Goal: Navigation & Orientation: Find specific page/section

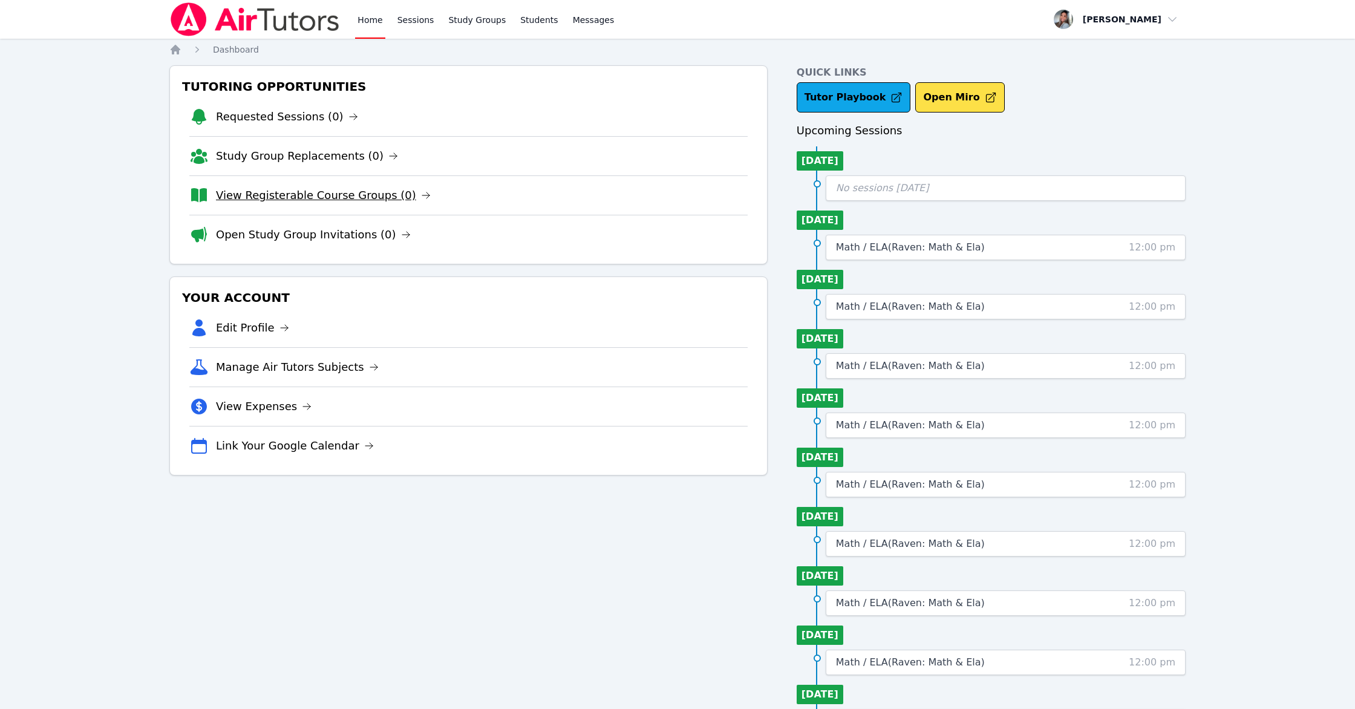
click at [304, 195] on link "View Registerable Course Groups (0)" at bounding box center [323, 195] width 215 height 17
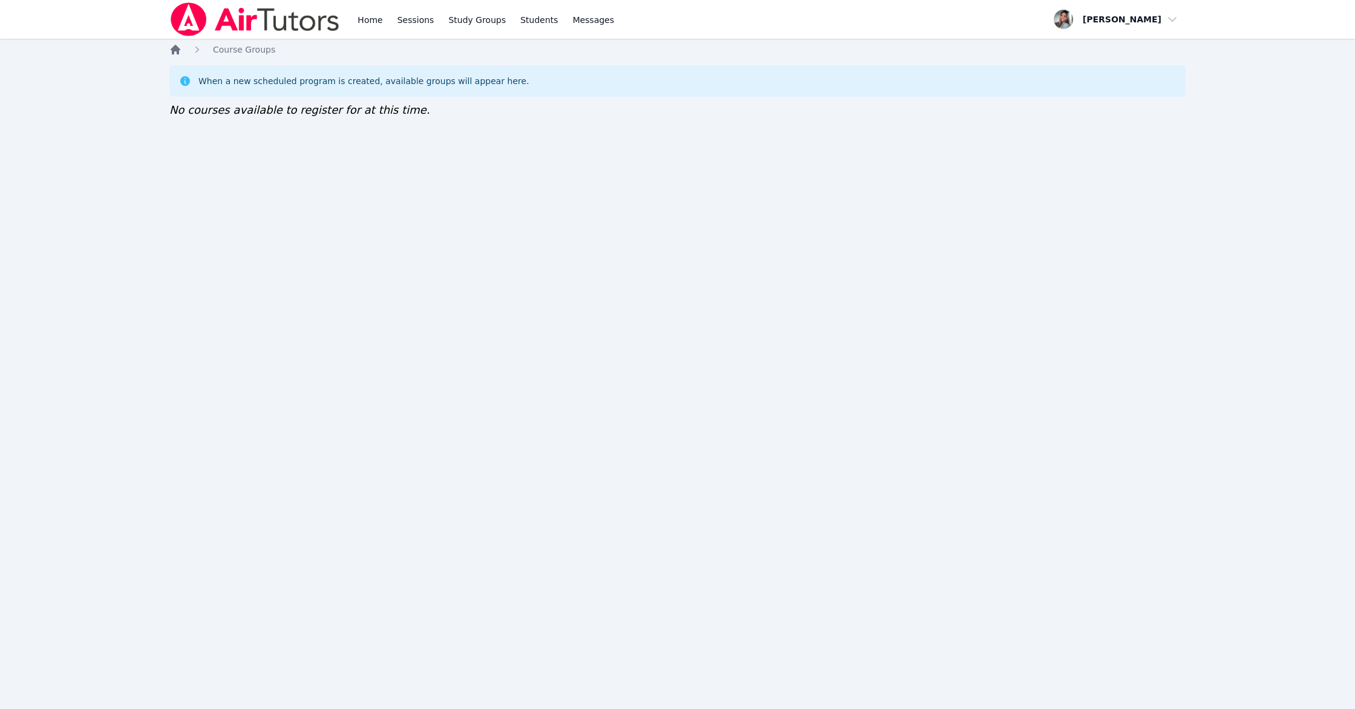
click at [175, 50] on icon "Breadcrumb" at bounding box center [176, 50] width 10 height 10
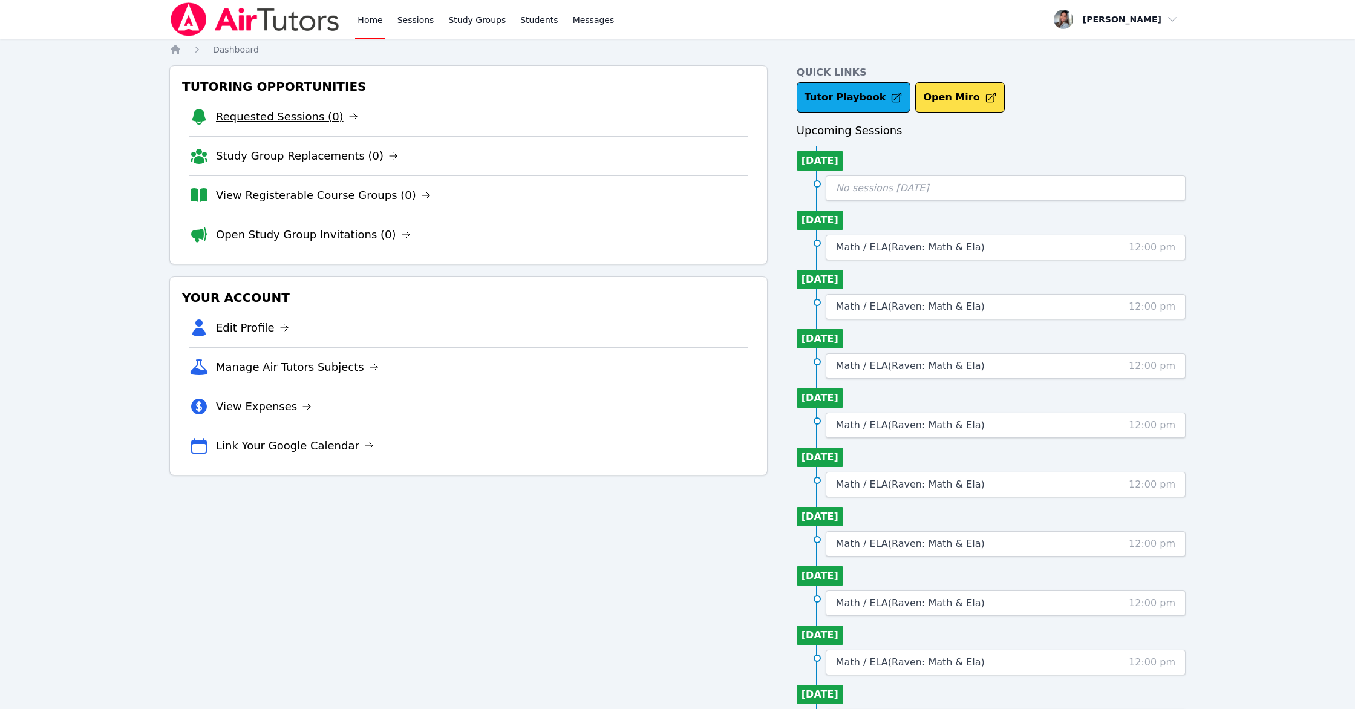
click at [231, 114] on link "Requested Sessions (0)" at bounding box center [287, 116] width 142 height 17
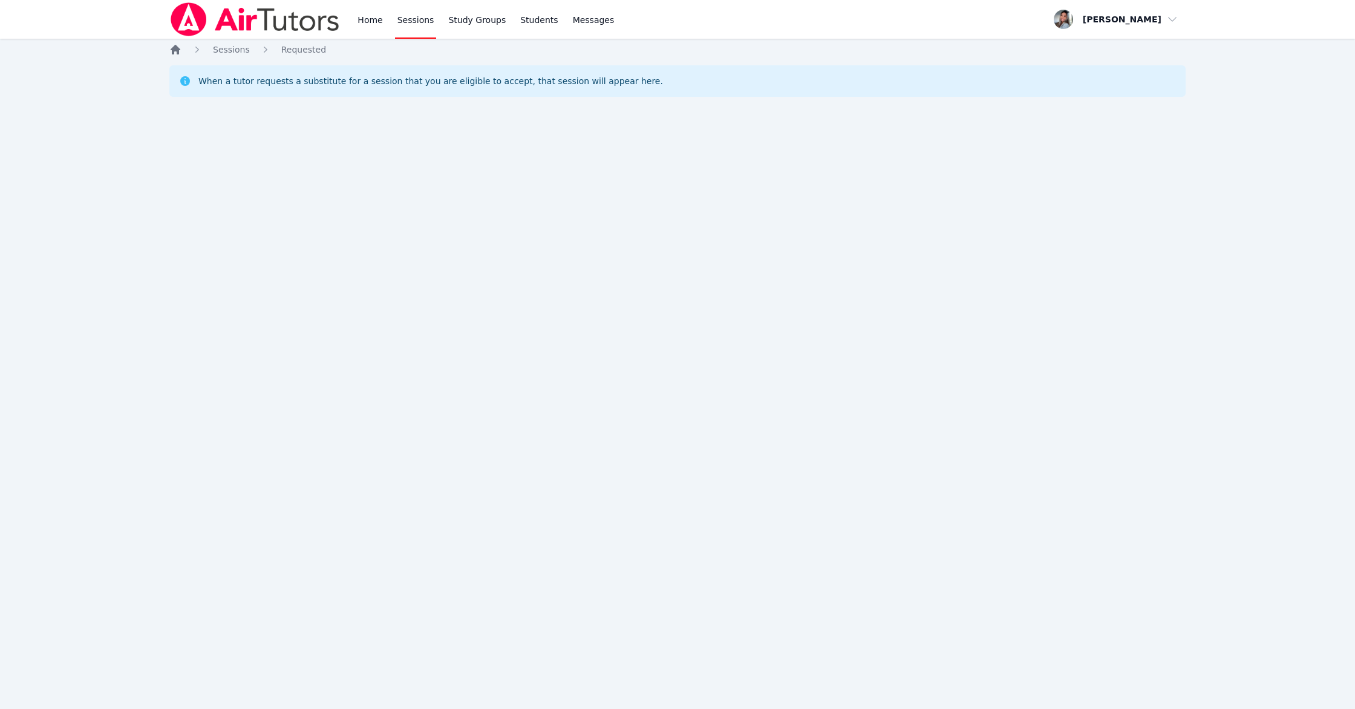
click at [175, 48] on icon "Breadcrumb" at bounding box center [176, 50] width 10 height 10
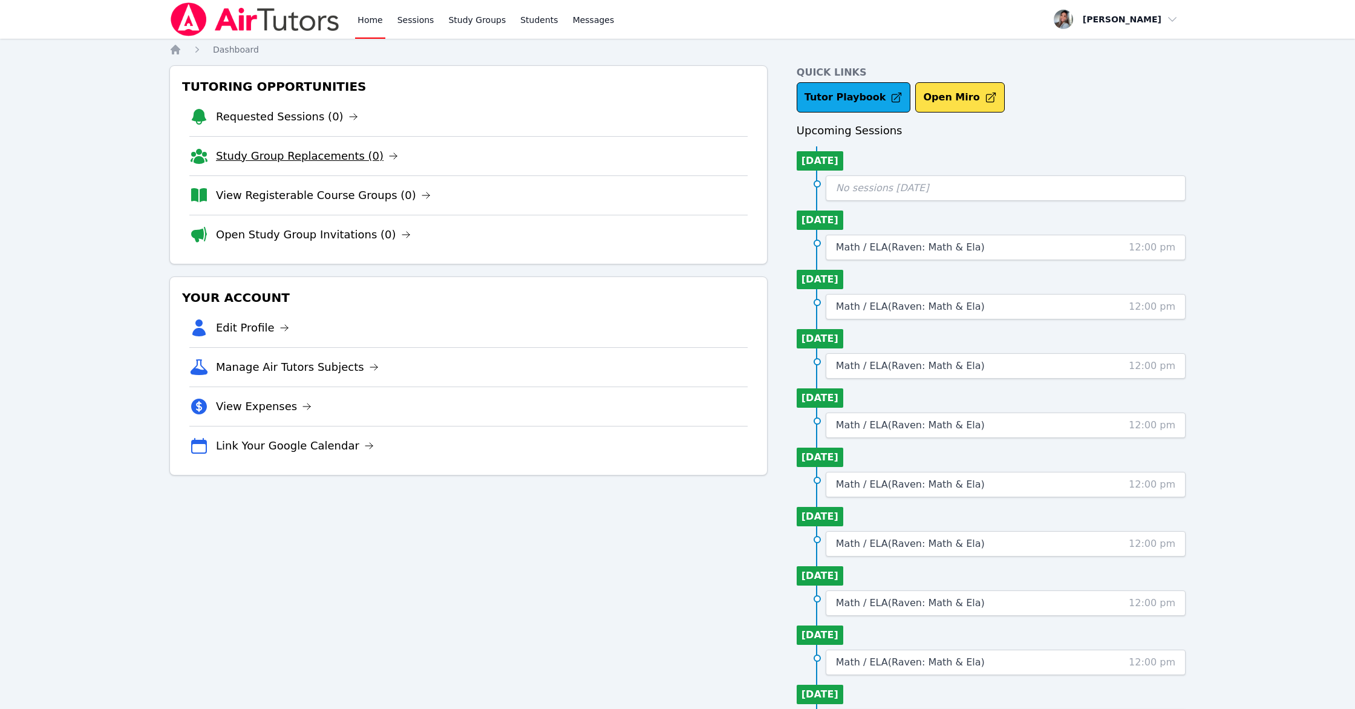
click at [290, 157] on link "Study Group Replacements (0)" at bounding box center [307, 156] width 182 height 17
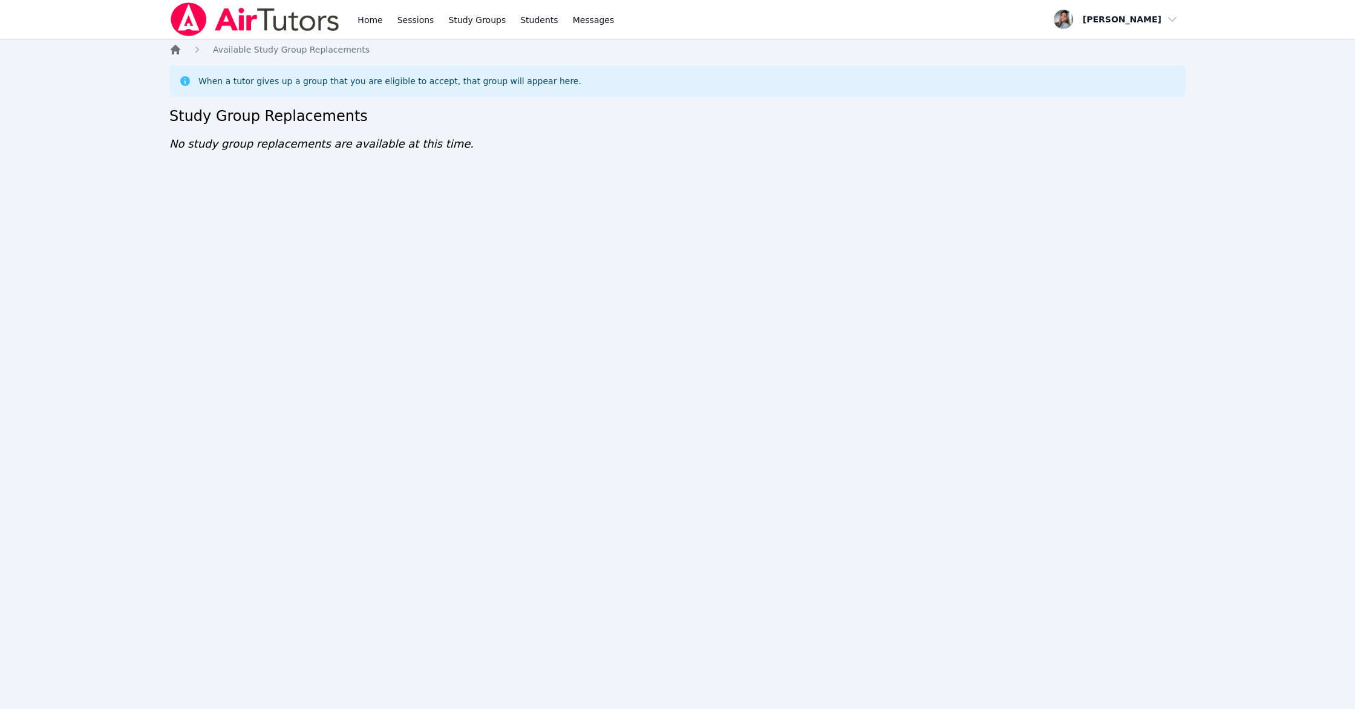
click at [173, 48] on icon "Breadcrumb" at bounding box center [176, 50] width 10 height 10
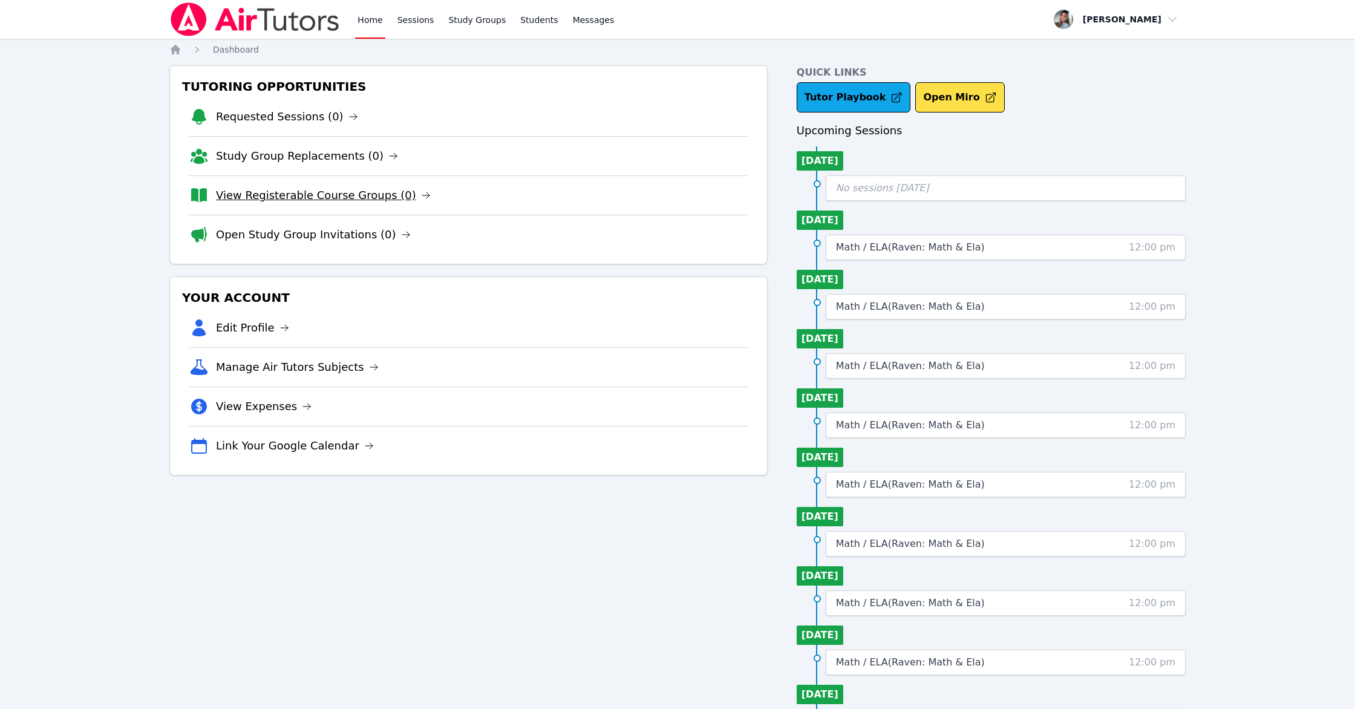
click at [345, 200] on link "View Registerable Course Groups (0)" at bounding box center [323, 195] width 215 height 17
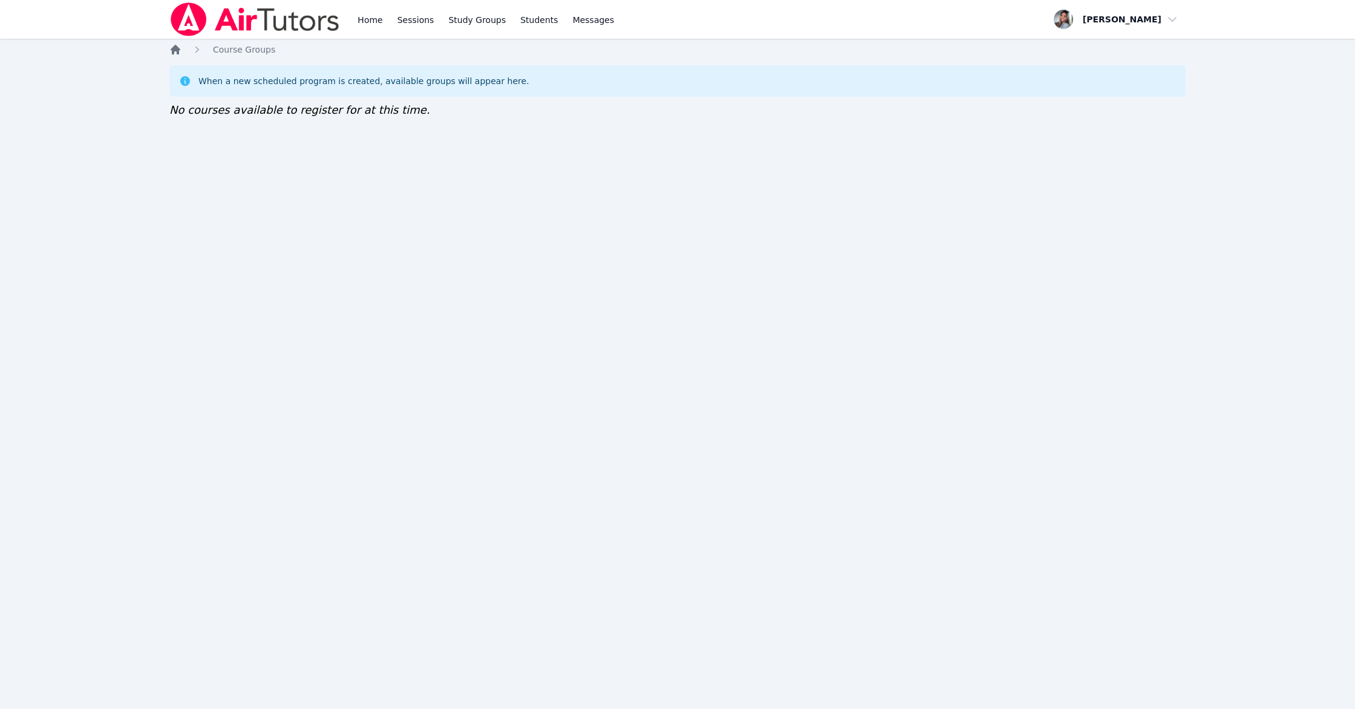
click at [172, 50] on icon "Breadcrumb" at bounding box center [176, 50] width 10 height 10
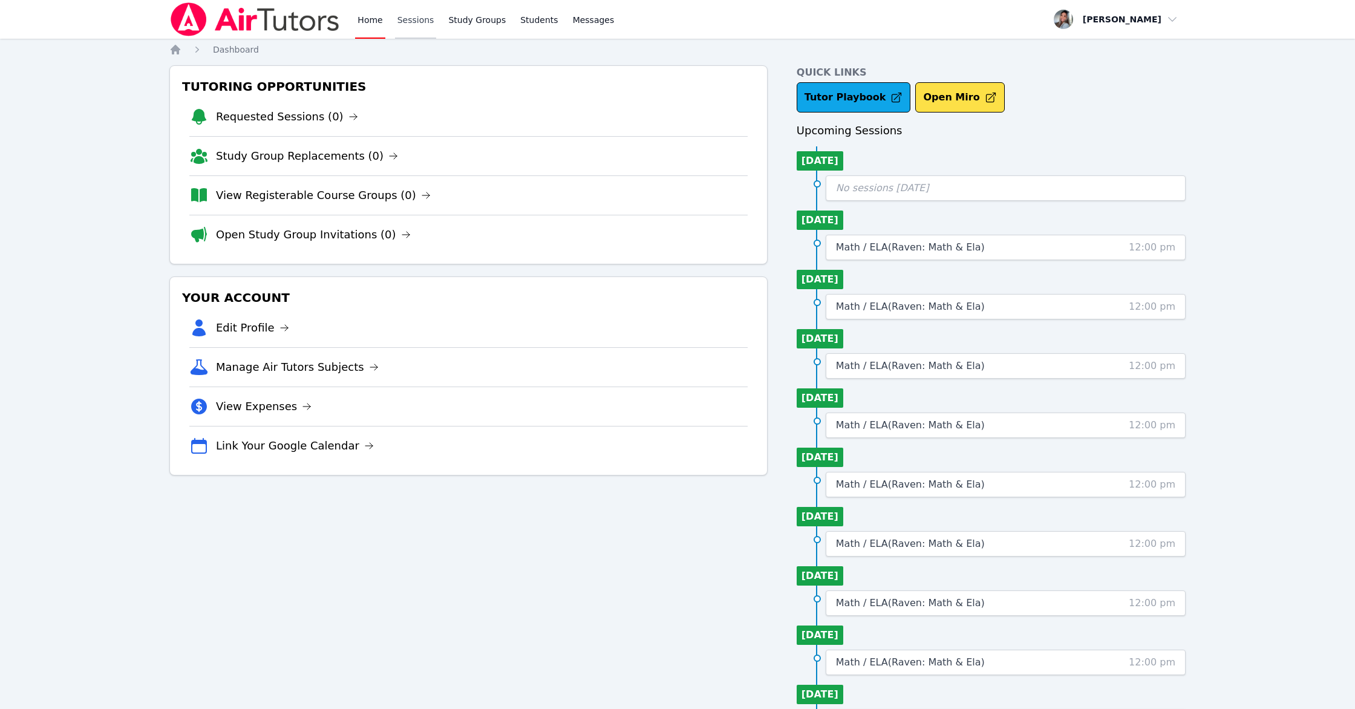
click at [412, 20] on link "Sessions" at bounding box center [416, 19] width 42 height 39
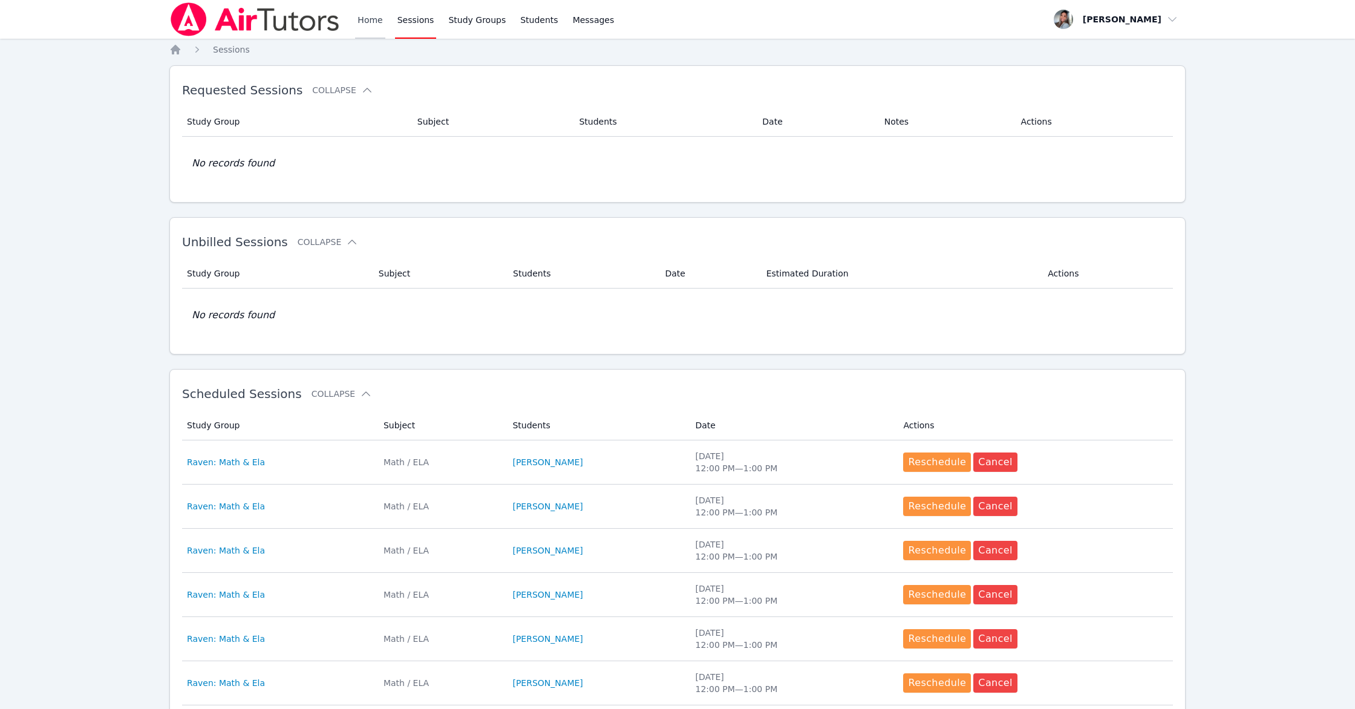
click at [373, 16] on link "Home" at bounding box center [370, 19] width 30 height 39
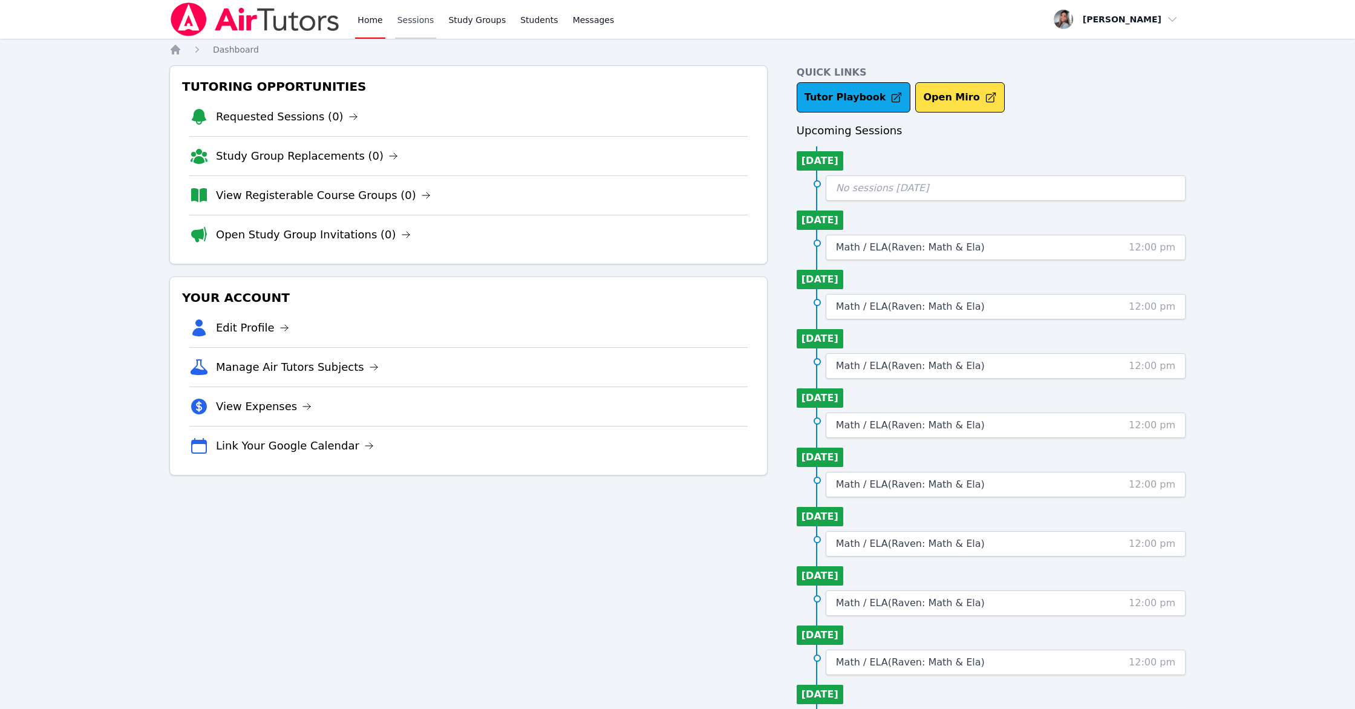
click at [413, 23] on link "Sessions" at bounding box center [416, 19] width 42 height 39
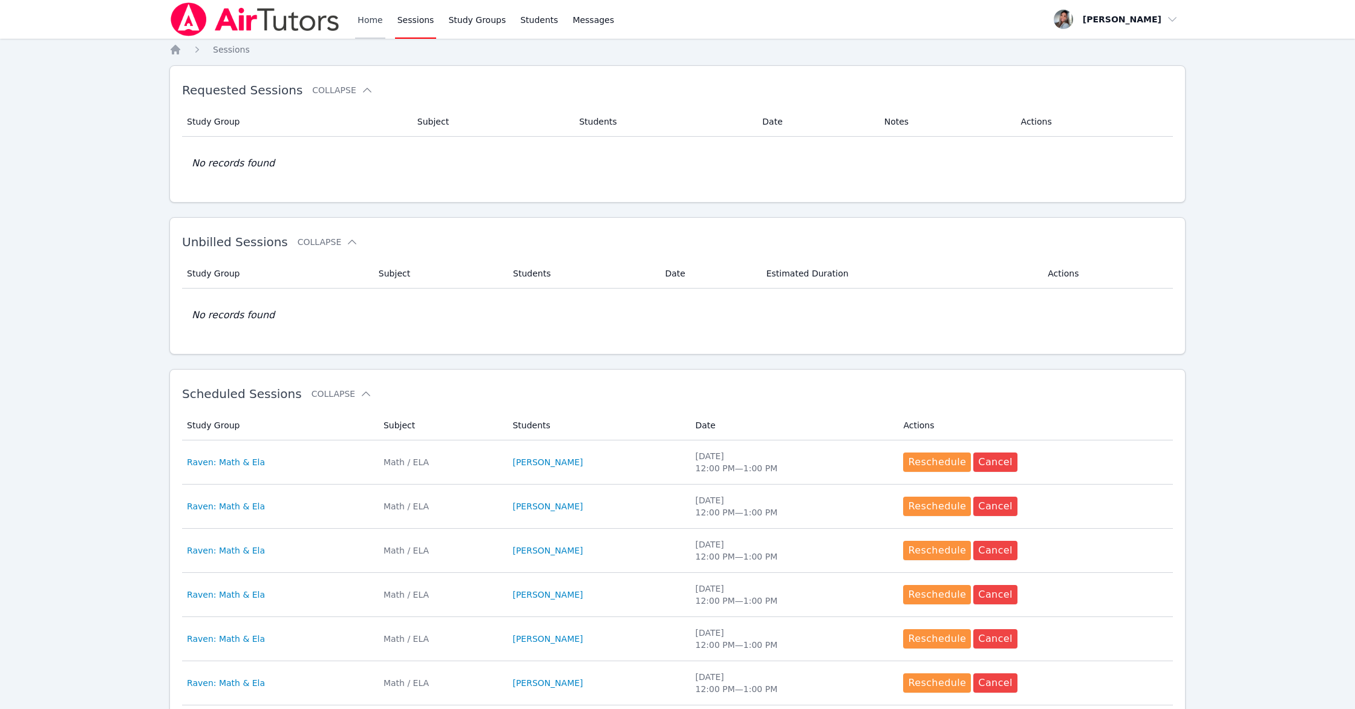
click at [376, 24] on link "Home" at bounding box center [370, 19] width 30 height 39
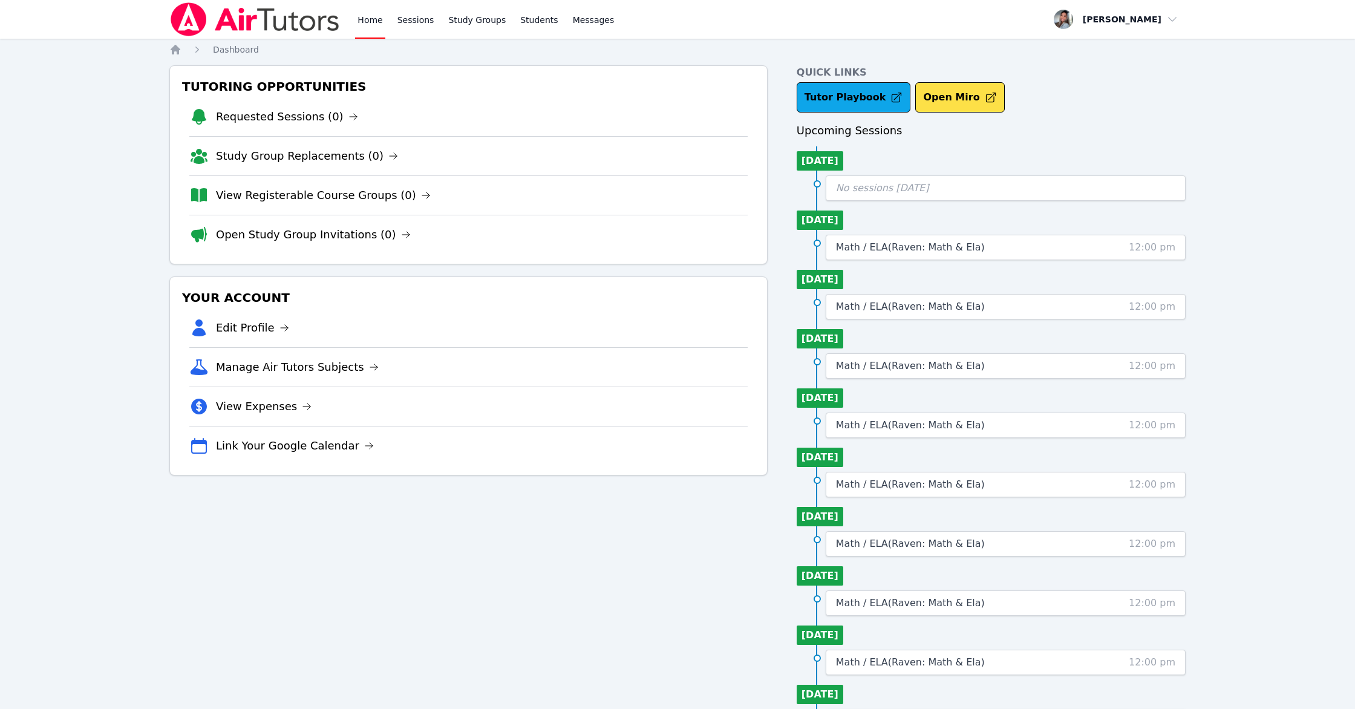
click at [1240, 252] on div "Home Sessions Study Groups Students Messages Open user menu Gabriella Aguilar O…" at bounding box center [677, 411] width 1355 height 823
click at [401, 22] on link "Sessions" at bounding box center [416, 19] width 42 height 39
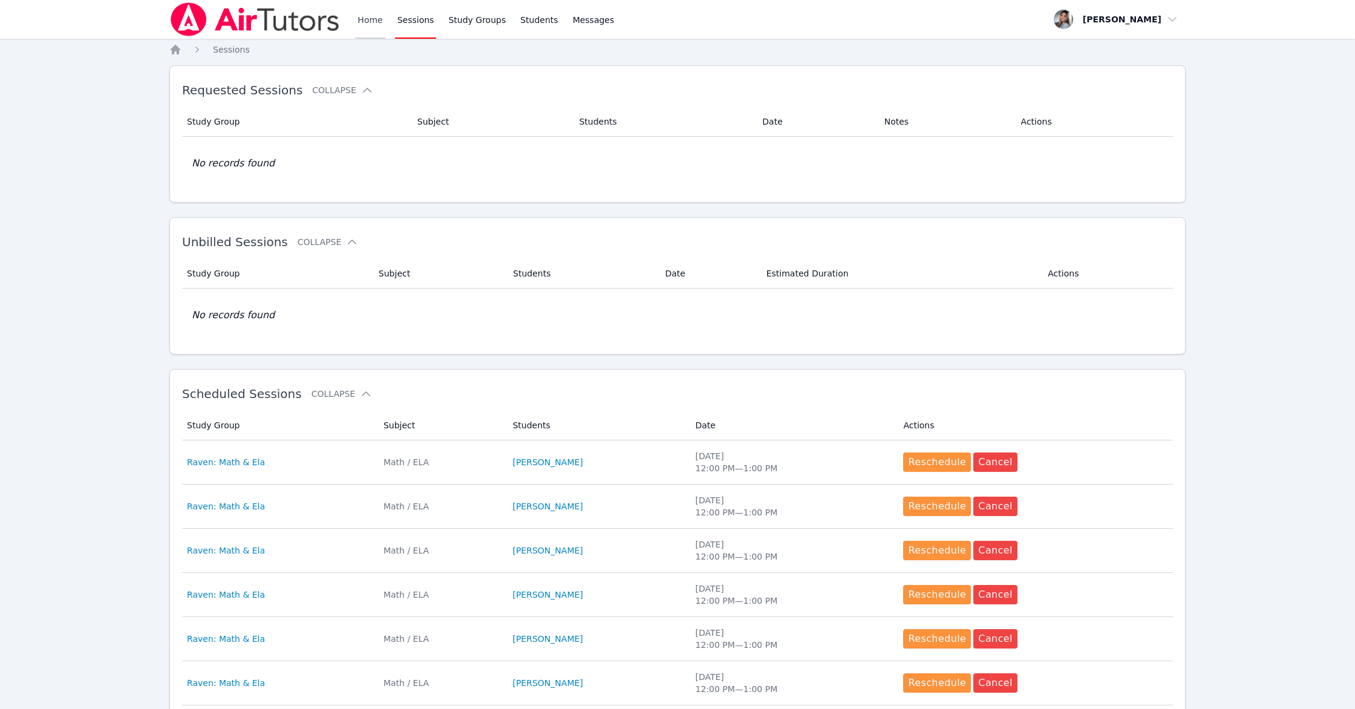
click at [365, 22] on link "Home" at bounding box center [370, 19] width 30 height 39
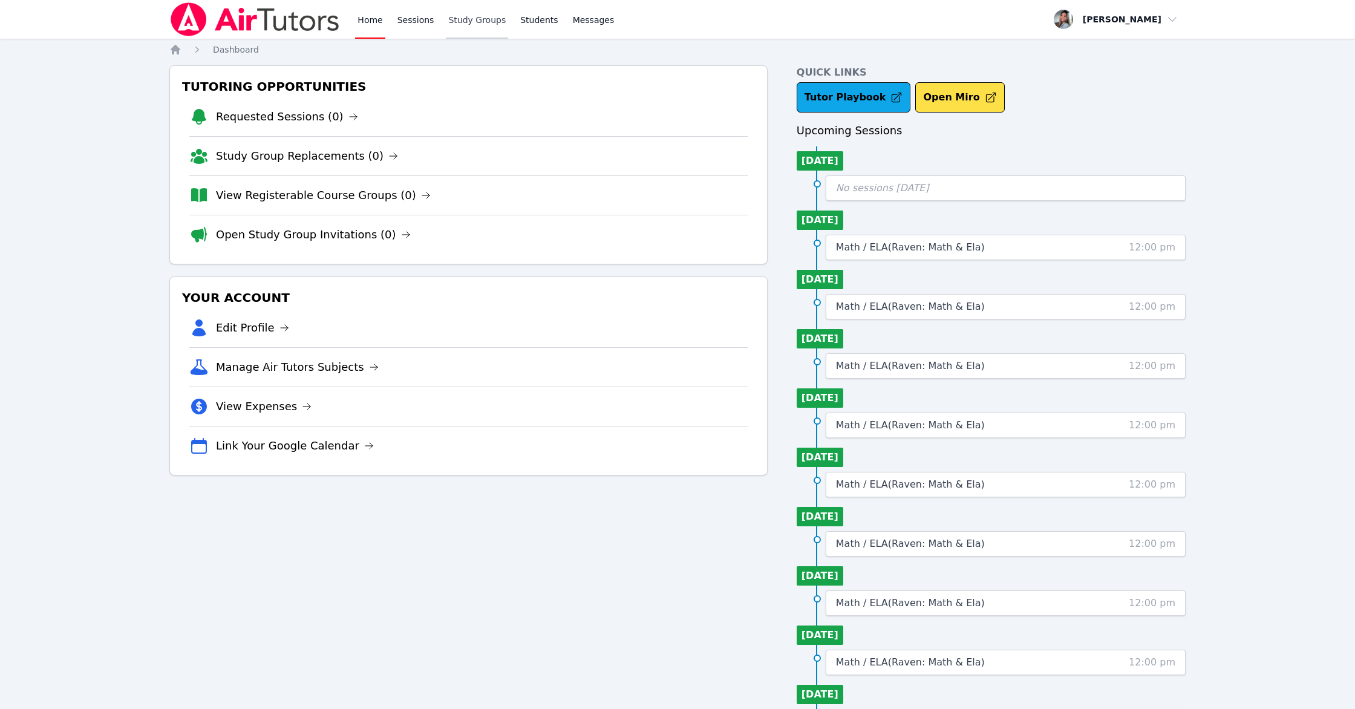
click at [474, 21] on link "Study Groups" at bounding box center [477, 19] width 62 height 39
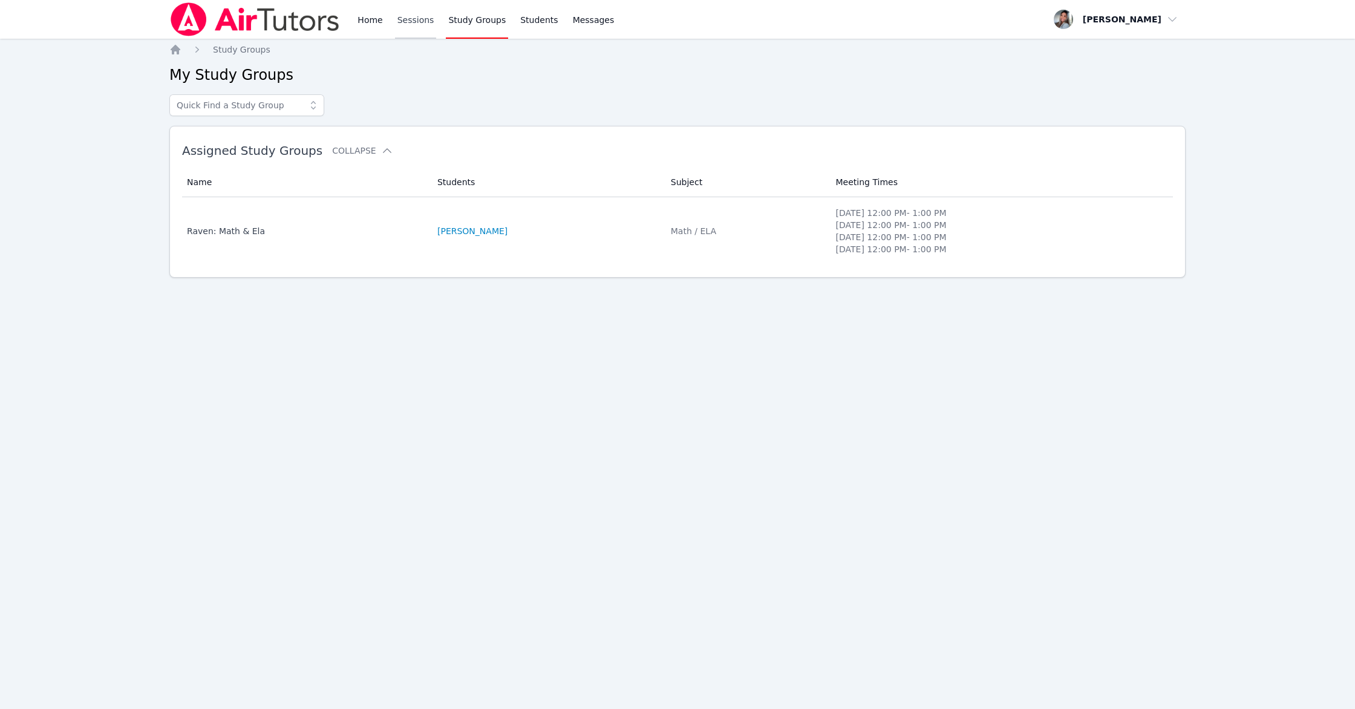
click at [397, 18] on link "Sessions" at bounding box center [416, 19] width 42 height 39
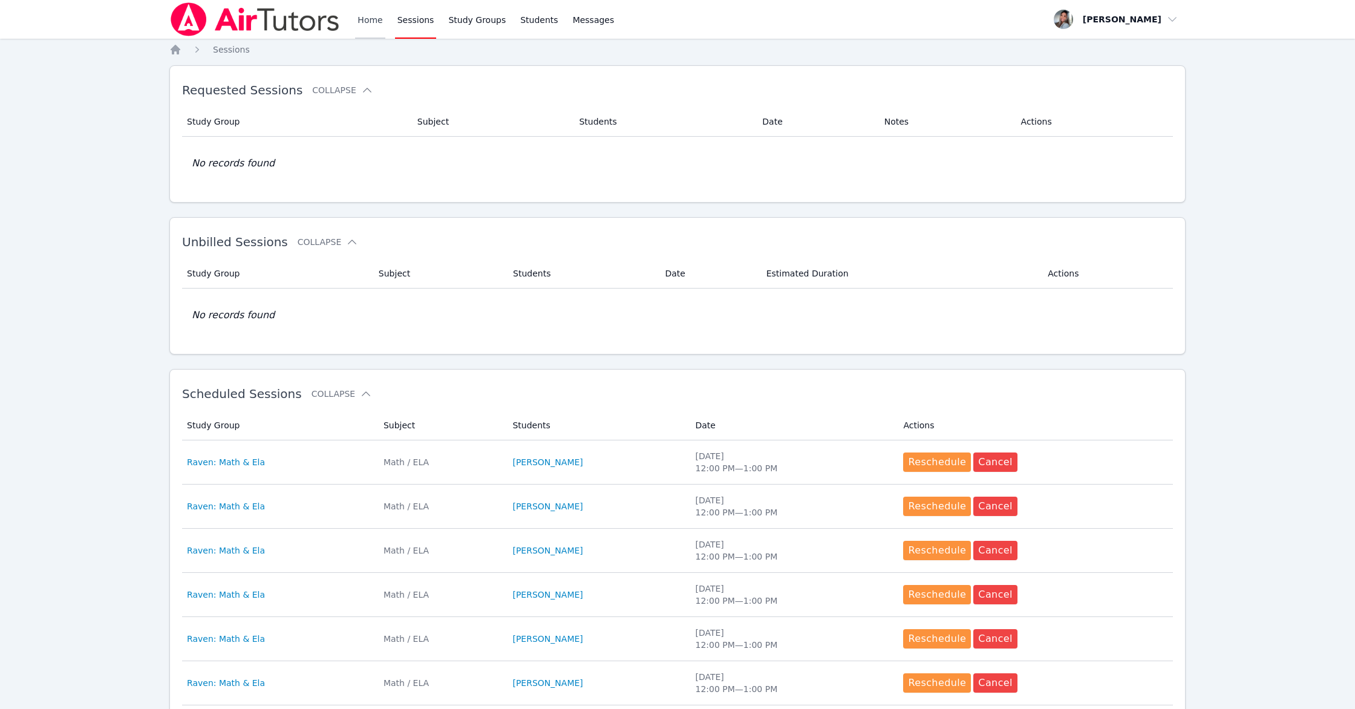
click at [358, 19] on link "Home" at bounding box center [370, 19] width 30 height 39
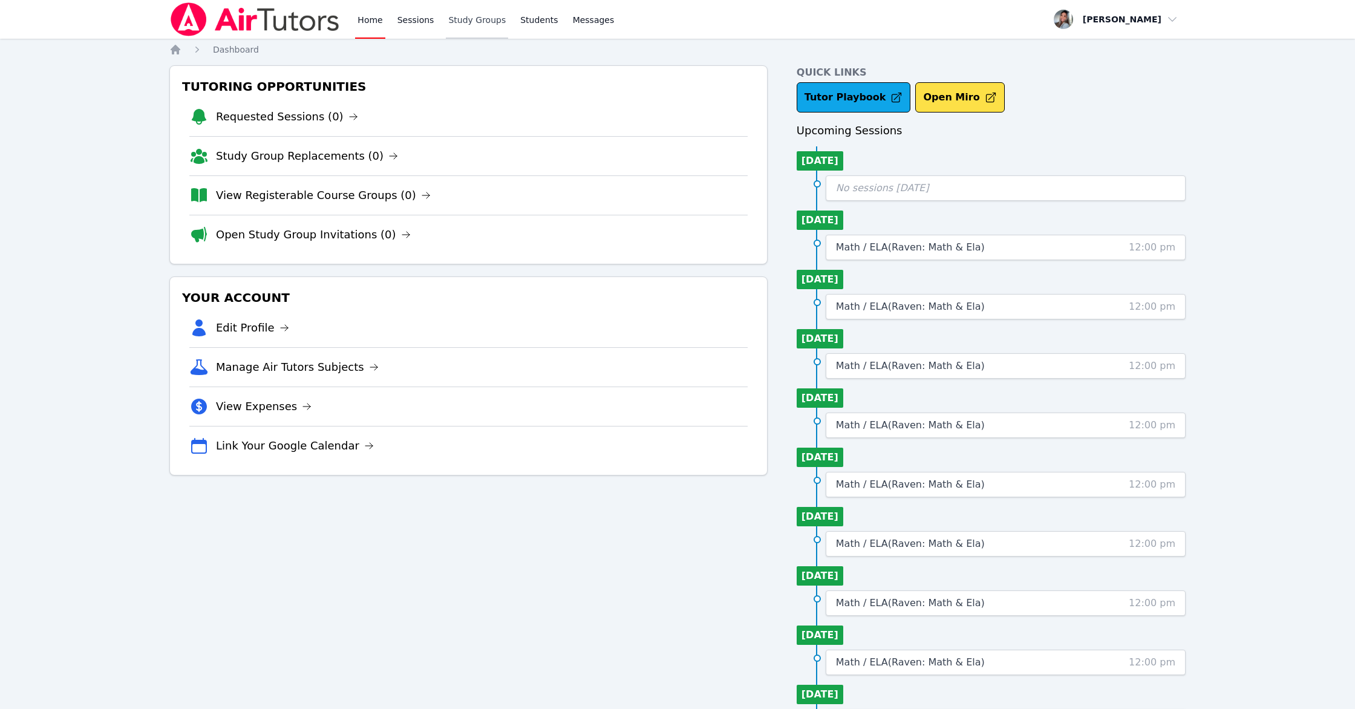
click at [463, 27] on link "Study Groups" at bounding box center [477, 19] width 62 height 39
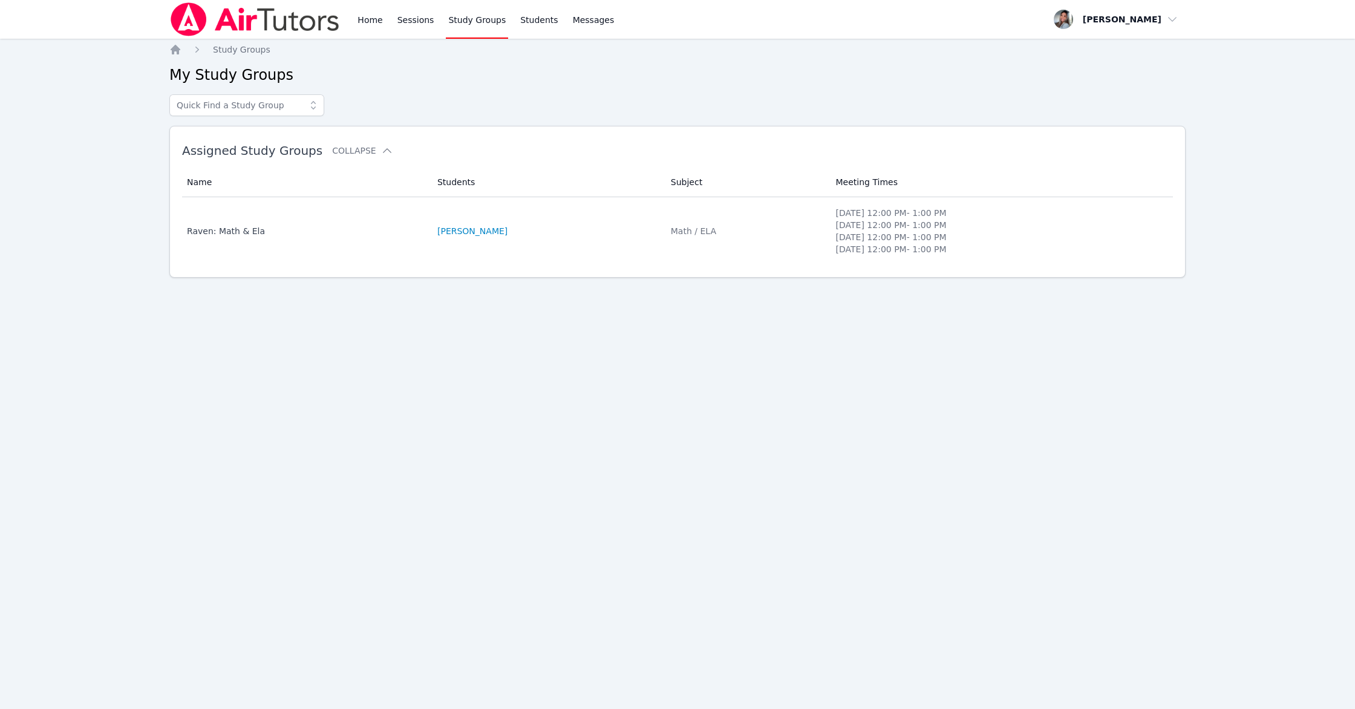
click at [435, 24] on div "Home Sessions Study Groups Students Messages" at bounding box center [485, 19] width 261 height 39
click at [419, 21] on link "Sessions" at bounding box center [416, 19] width 42 height 39
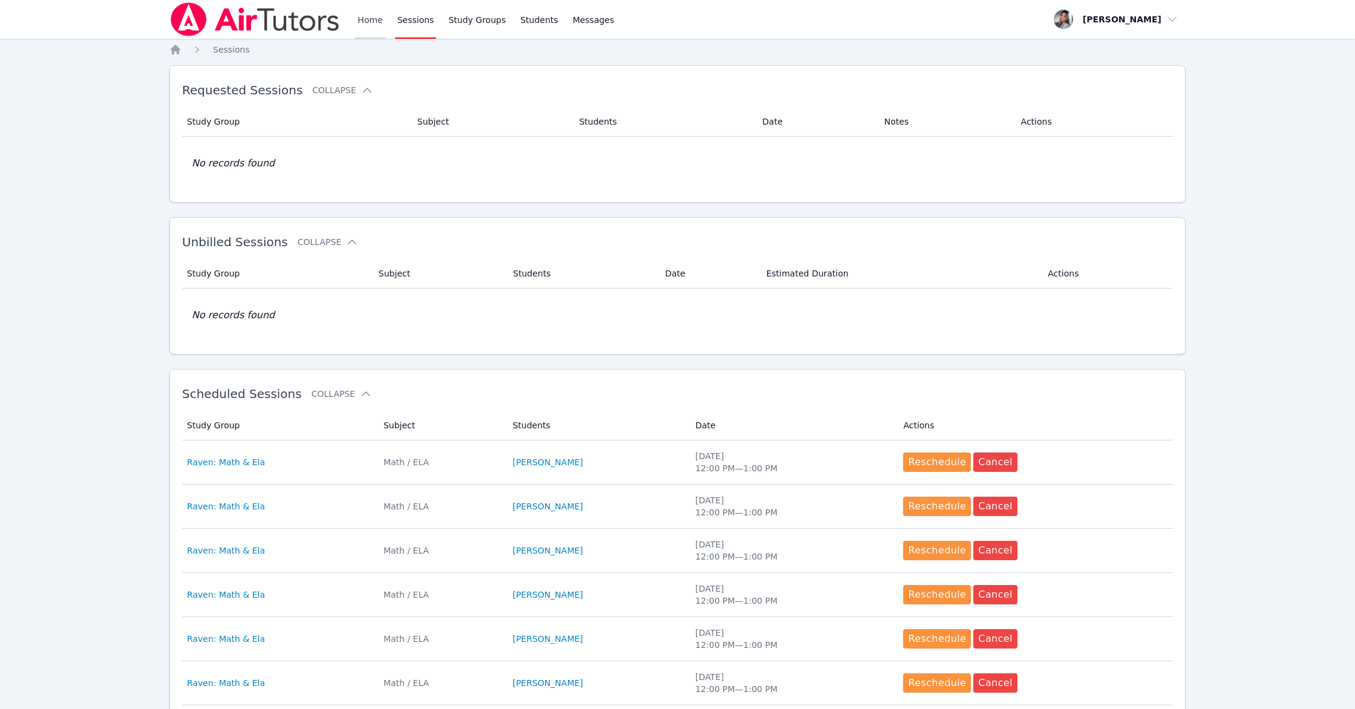
click at [364, 23] on link "Home" at bounding box center [370, 19] width 30 height 39
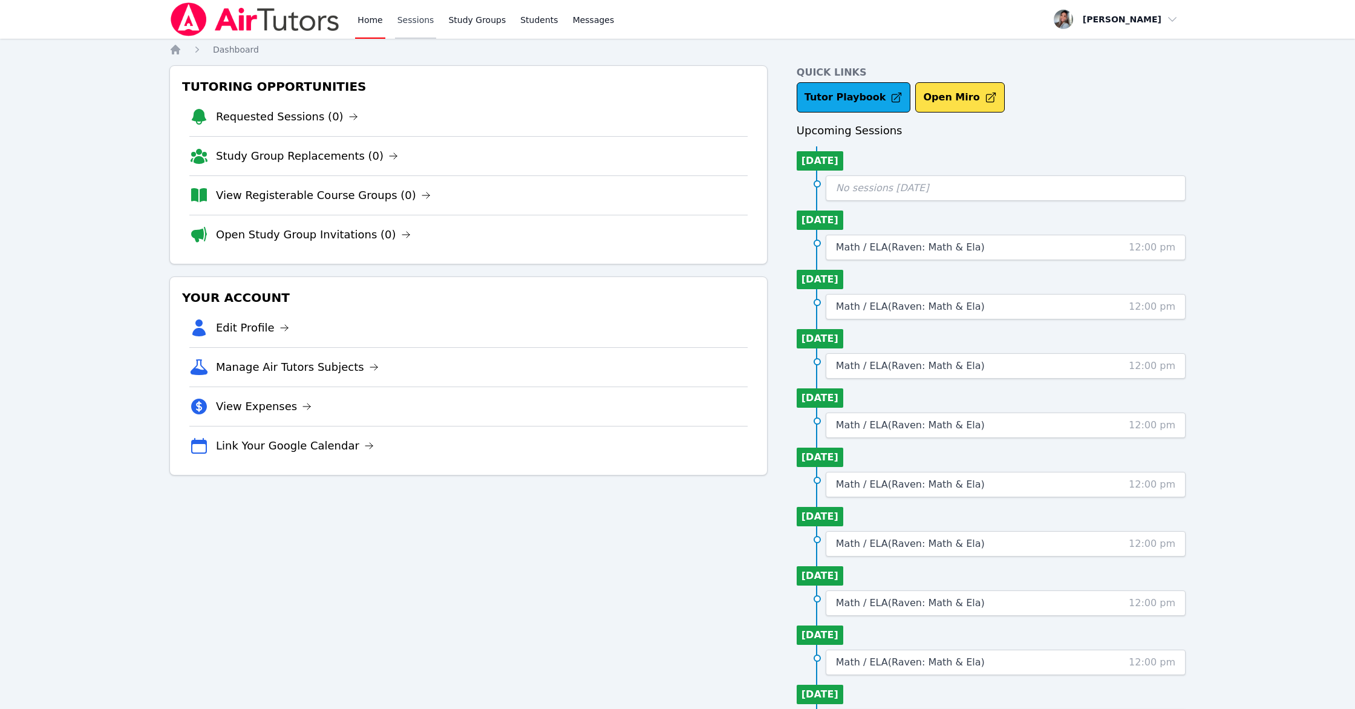
click at [419, 15] on link "Sessions" at bounding box center [416, 19] width 42 height 39
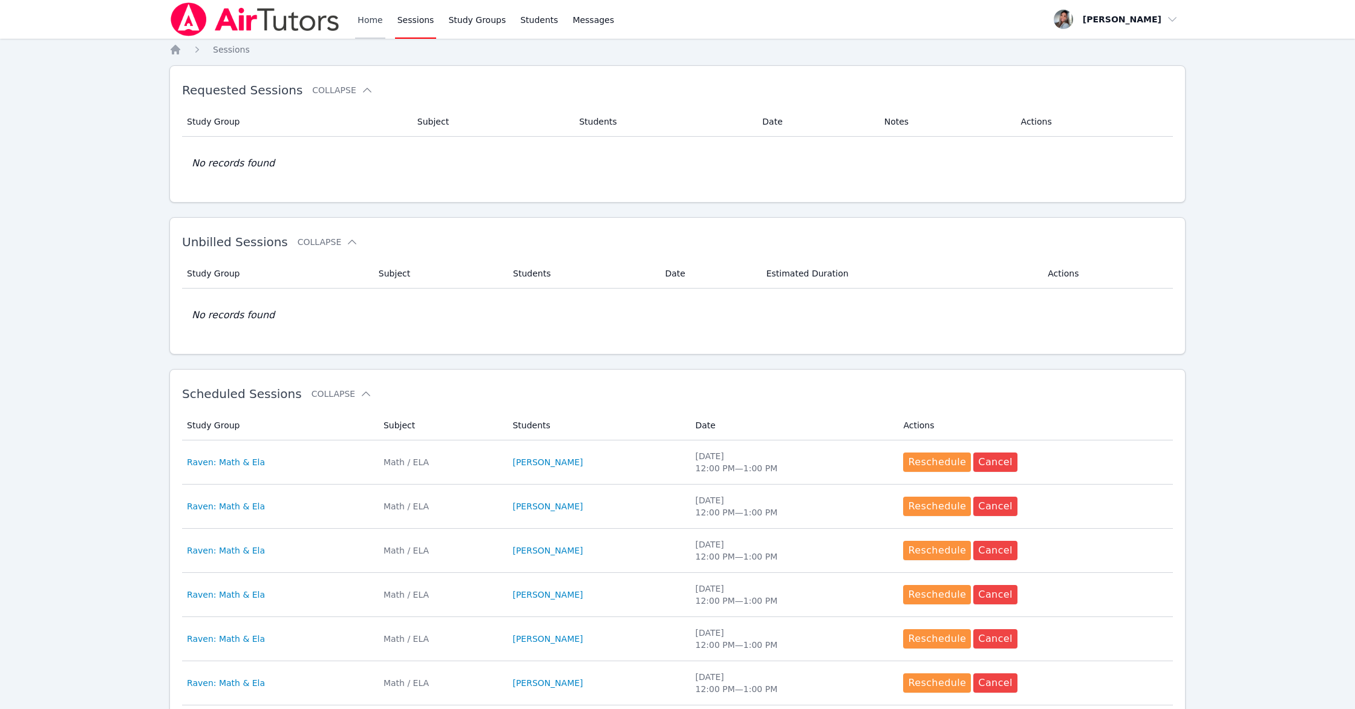
click at [367, 21] on link "Home" at bounding box center [370, 19] width 30 height 39
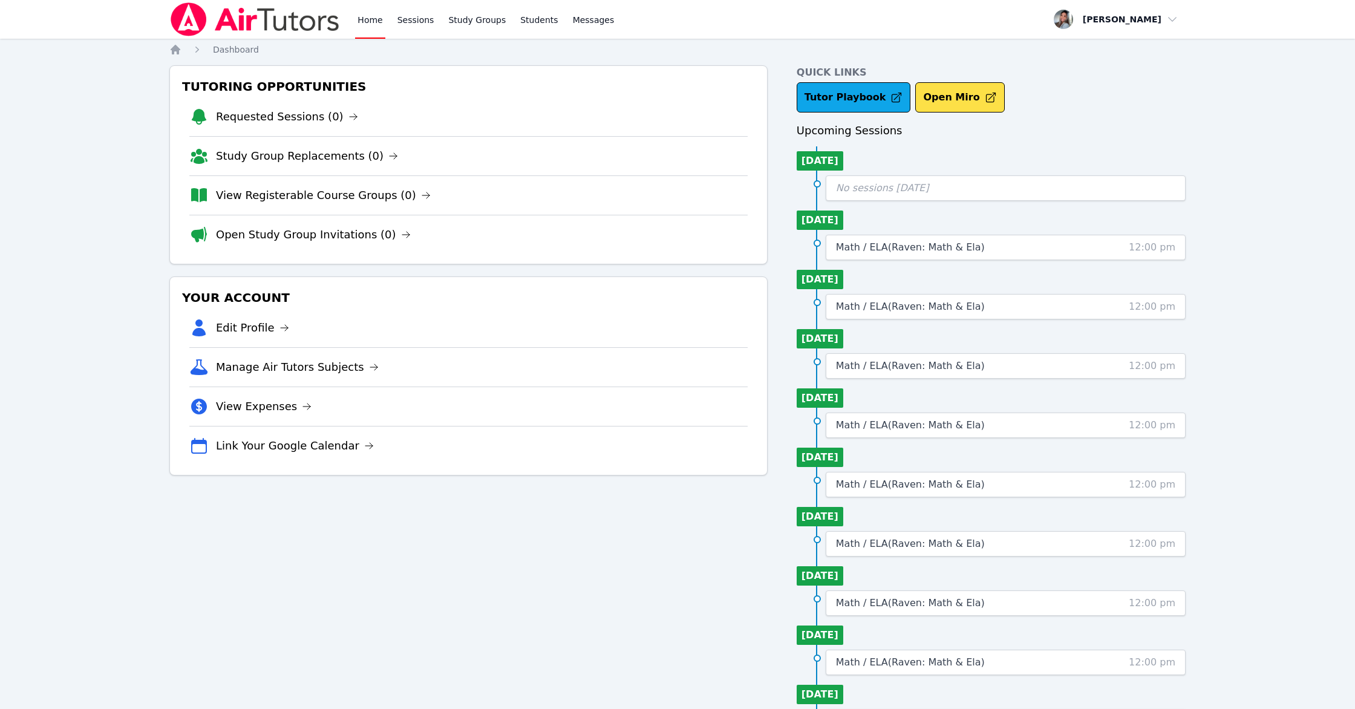
click at [1249, 182] on div "Home Sessions Study Groups Students Messages Open user menu Gabriella Aguilar O…" at bounding box center [677, 411] width 1355 height 823
click at [414, 19] on link "Sessions" at bounding box center [416, 19] width 42 height 39
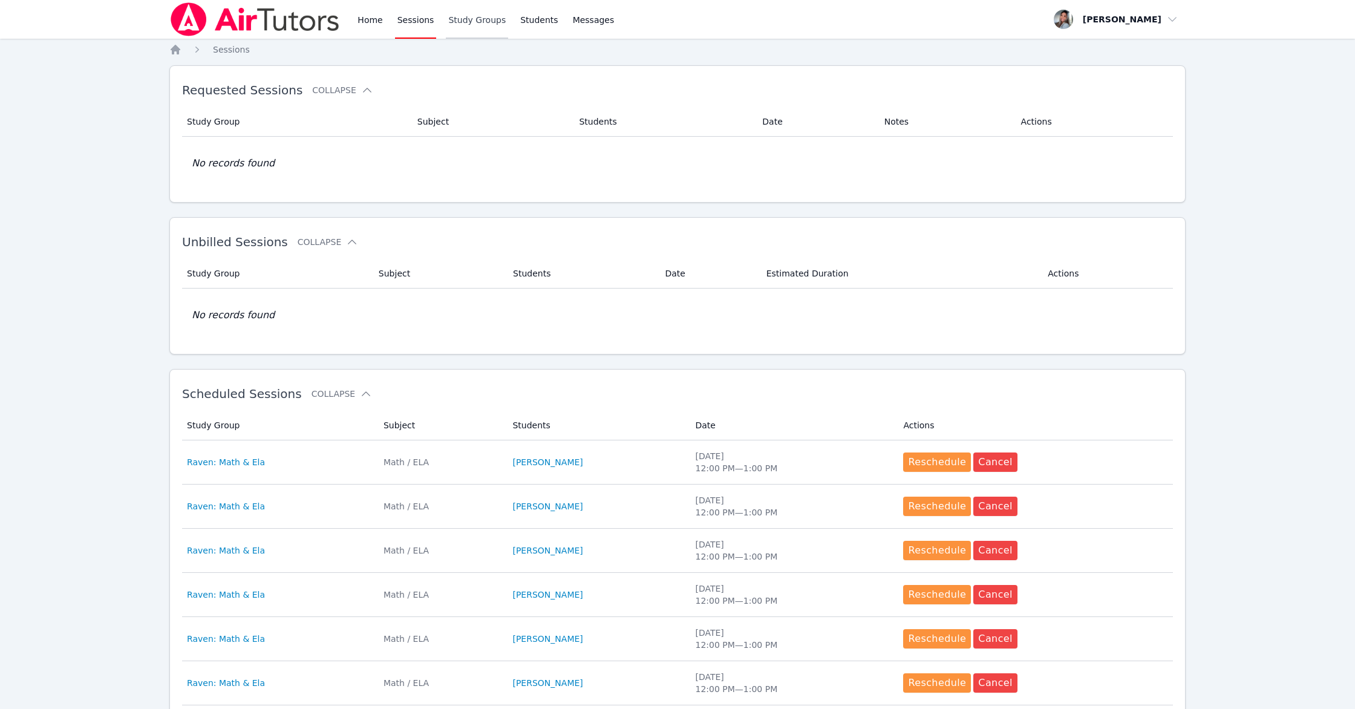
click at [481, 25] on link "Study Groups" at bounding box center [477, 19] width 62 height 39
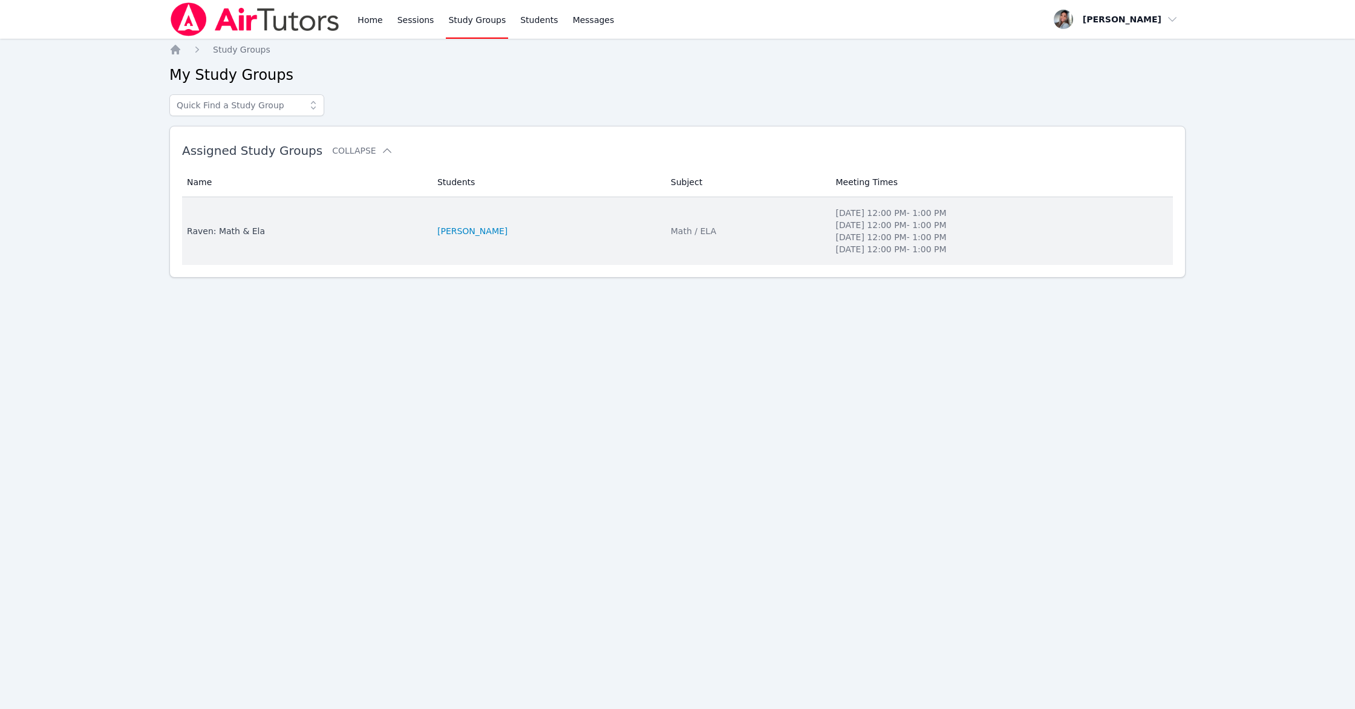
click at [567, 239] on td "Students RAVEN BROWN" at bounding box center [546, 231] width 233 height 68
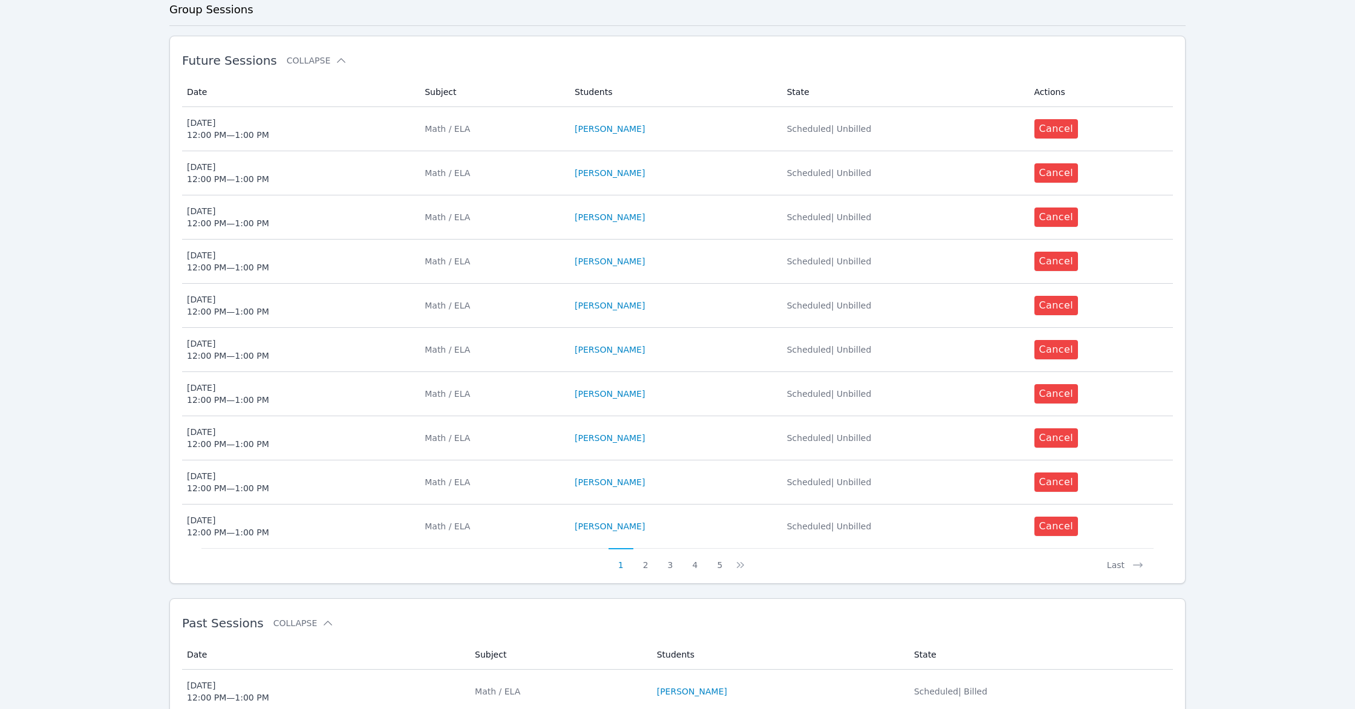
scroll to position [560, 0]
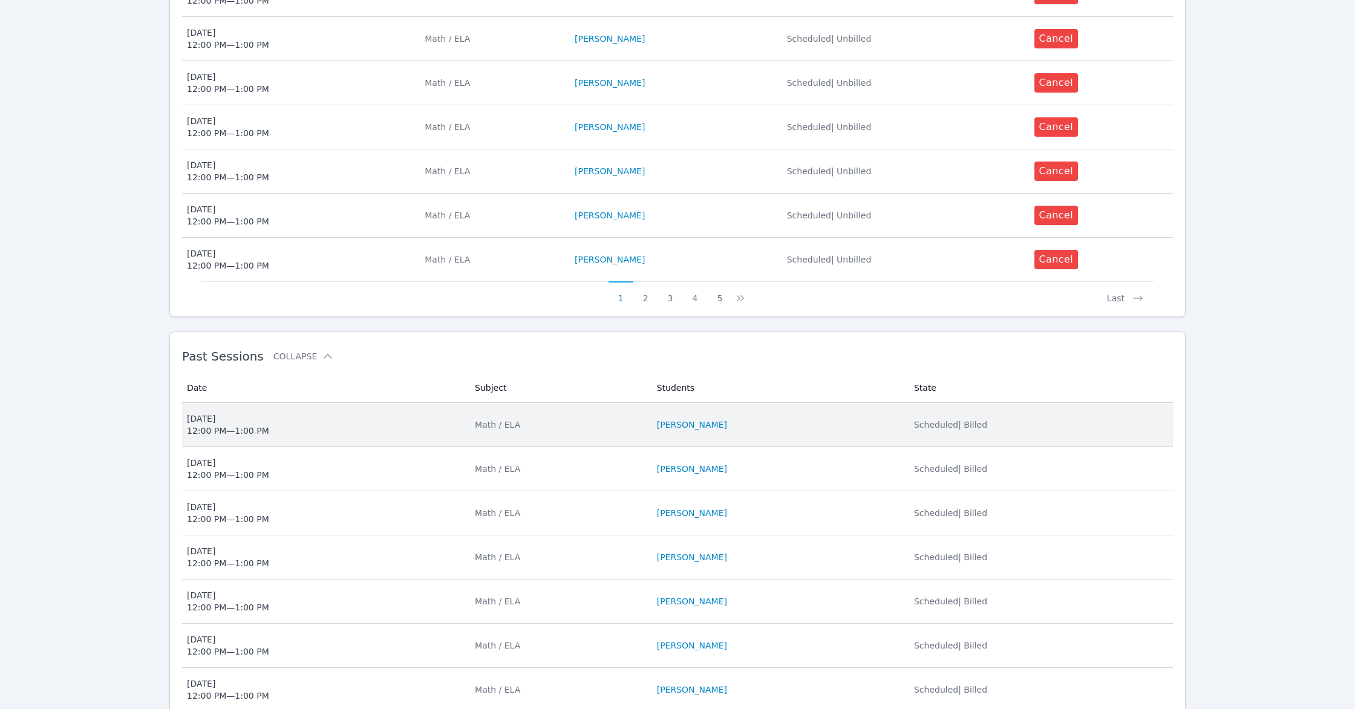
click at [772, 419] on li "RAVEN BROWN" at bounding box center [778, 425] width 243 height 12
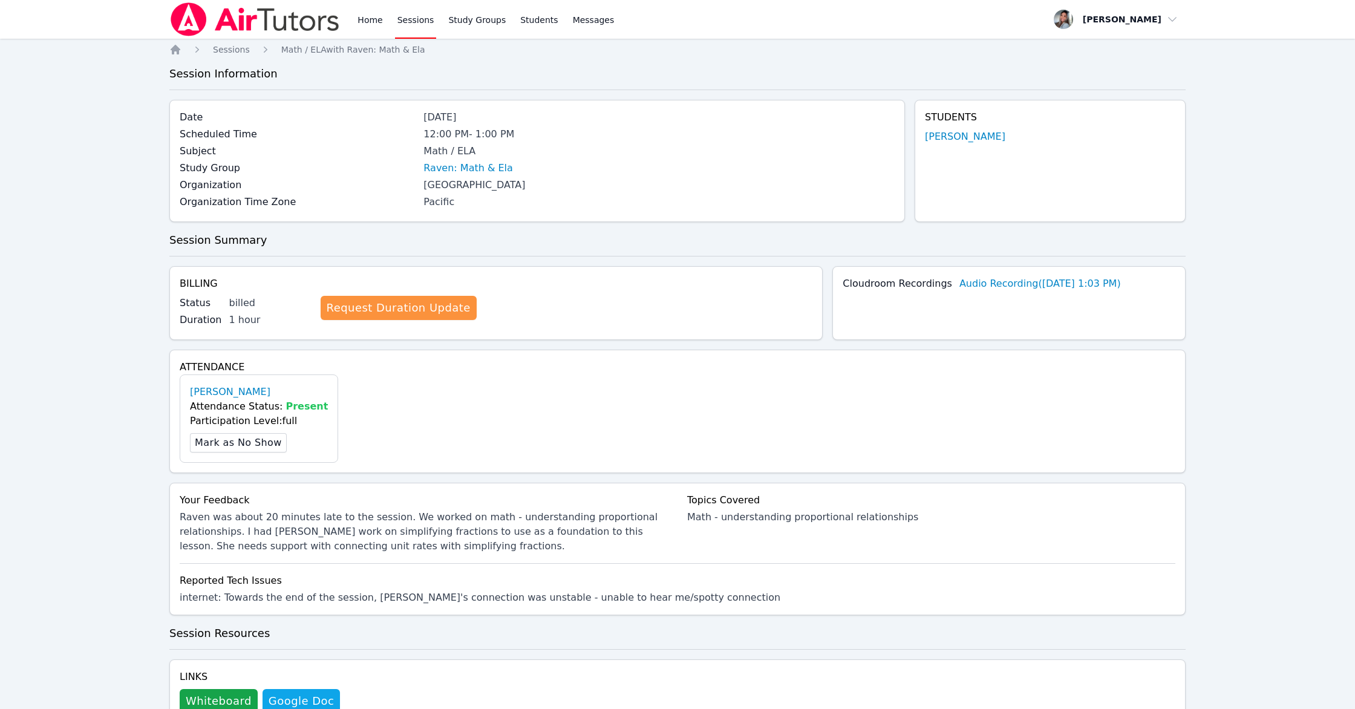
scroll to position [296, 0]
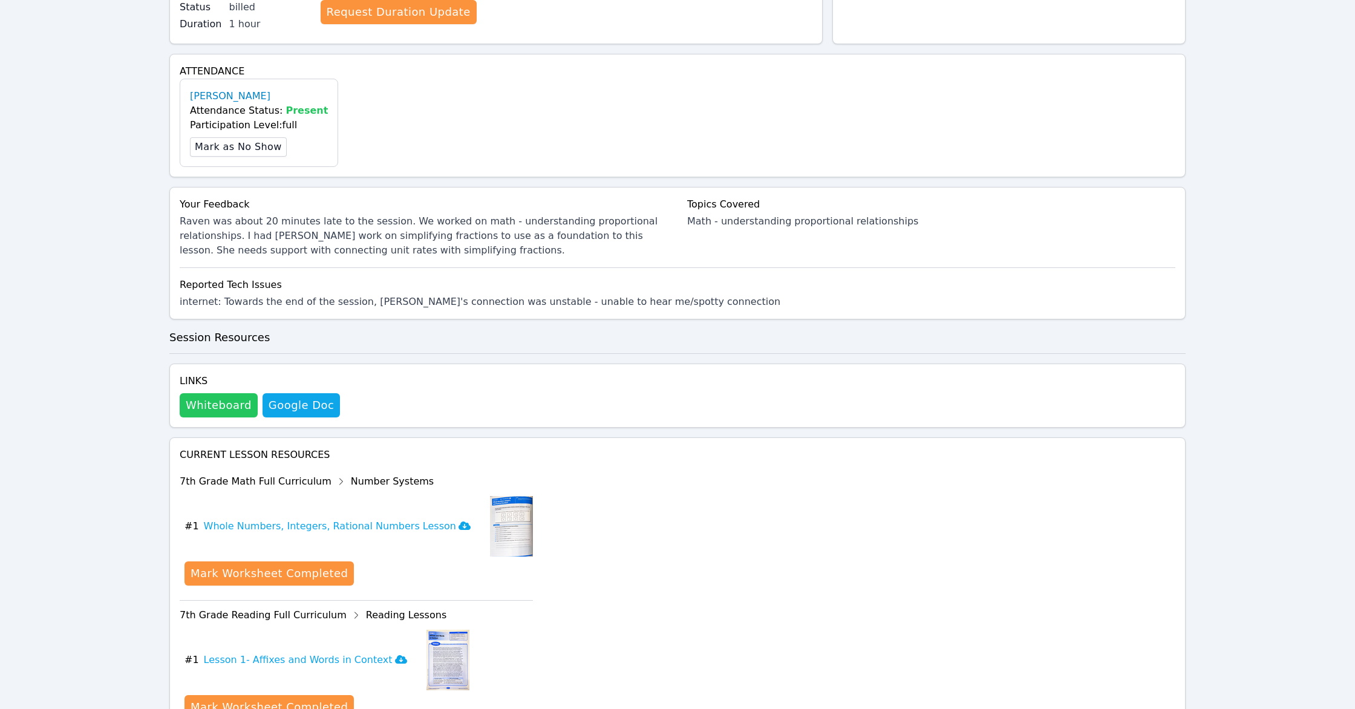
click at [198, 411] on button "Whiteboard" at bounding box center [219, 405] width 78 height 24
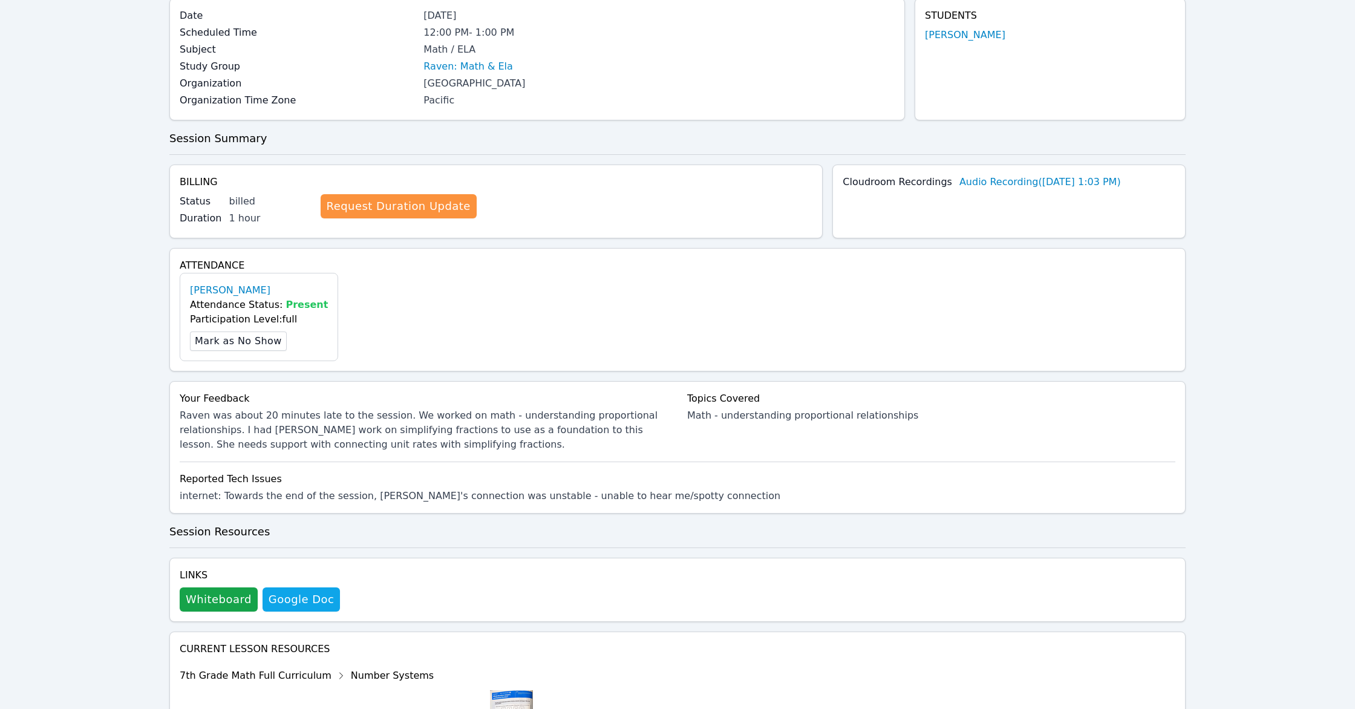
scroll to position [0, 0]
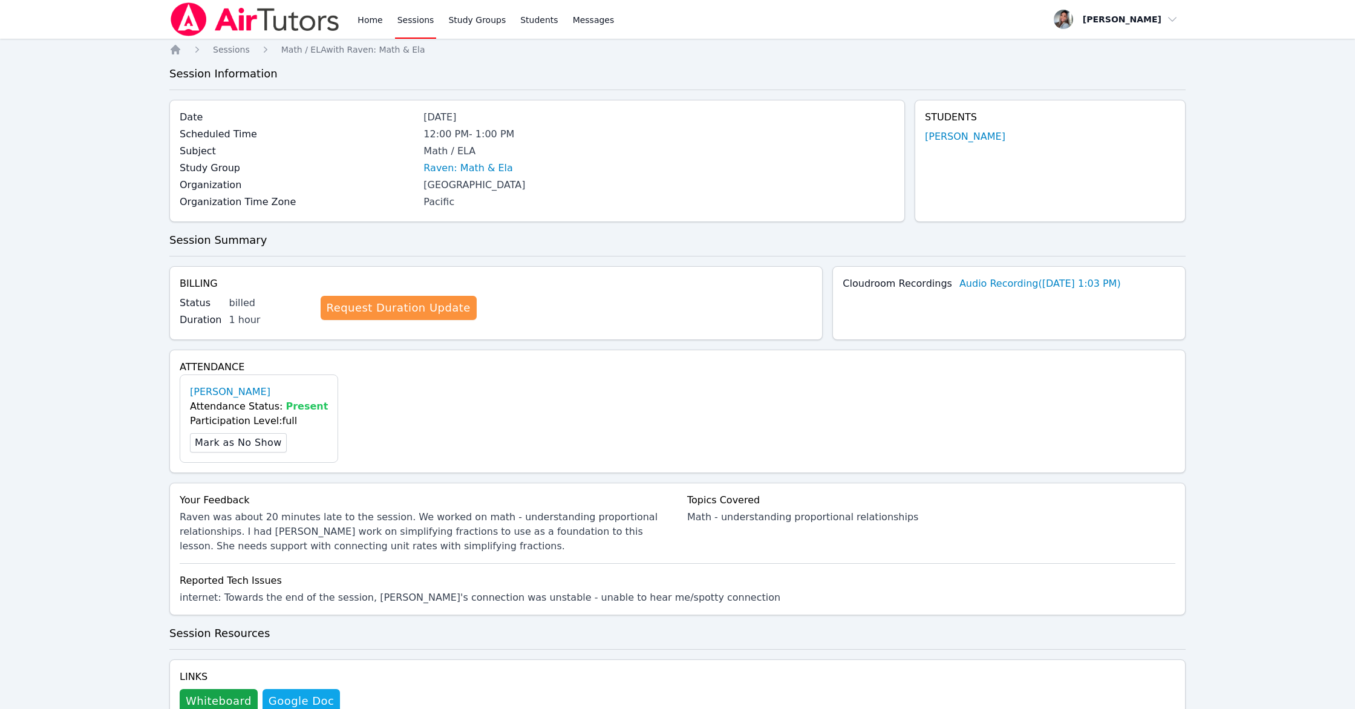
click at [428, 19] on link "Sessions" at bounding box center [416, 19] width 42 height 39
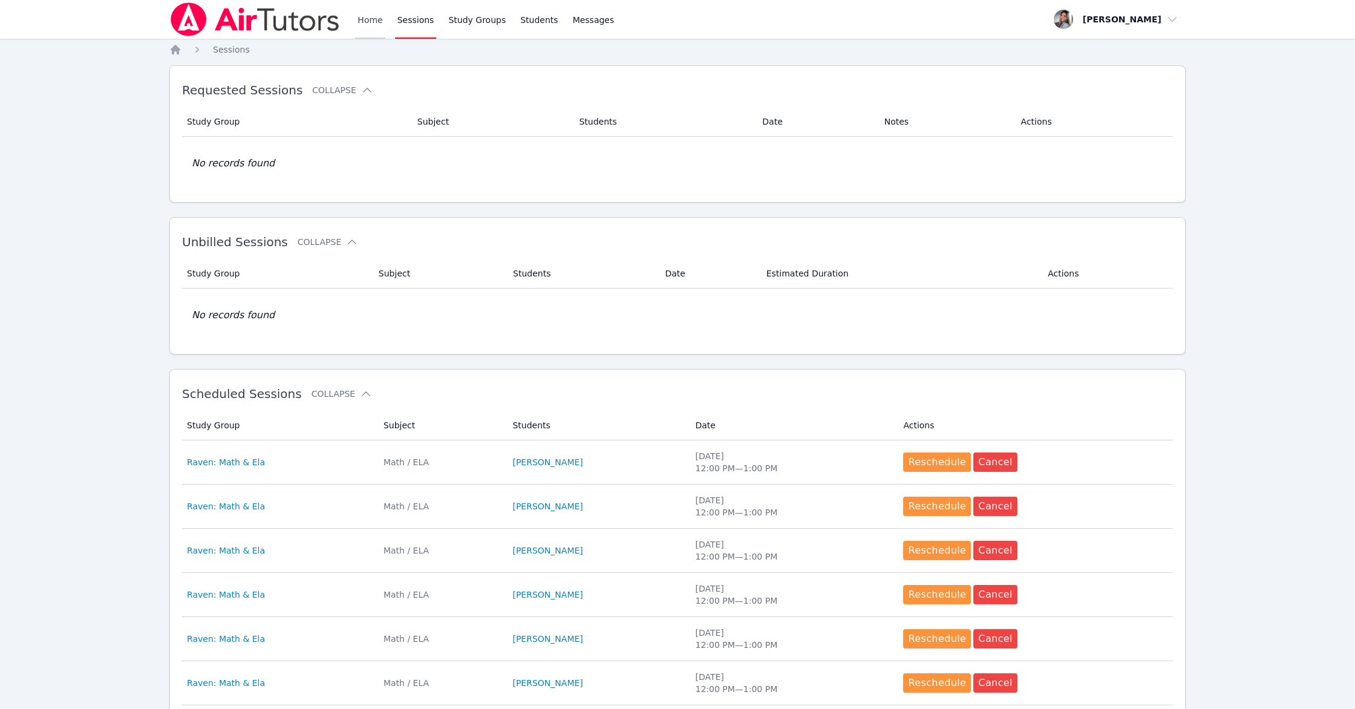
click at [364, 15] on link "Home" at bounding box center [370, 19] width 30 height 39
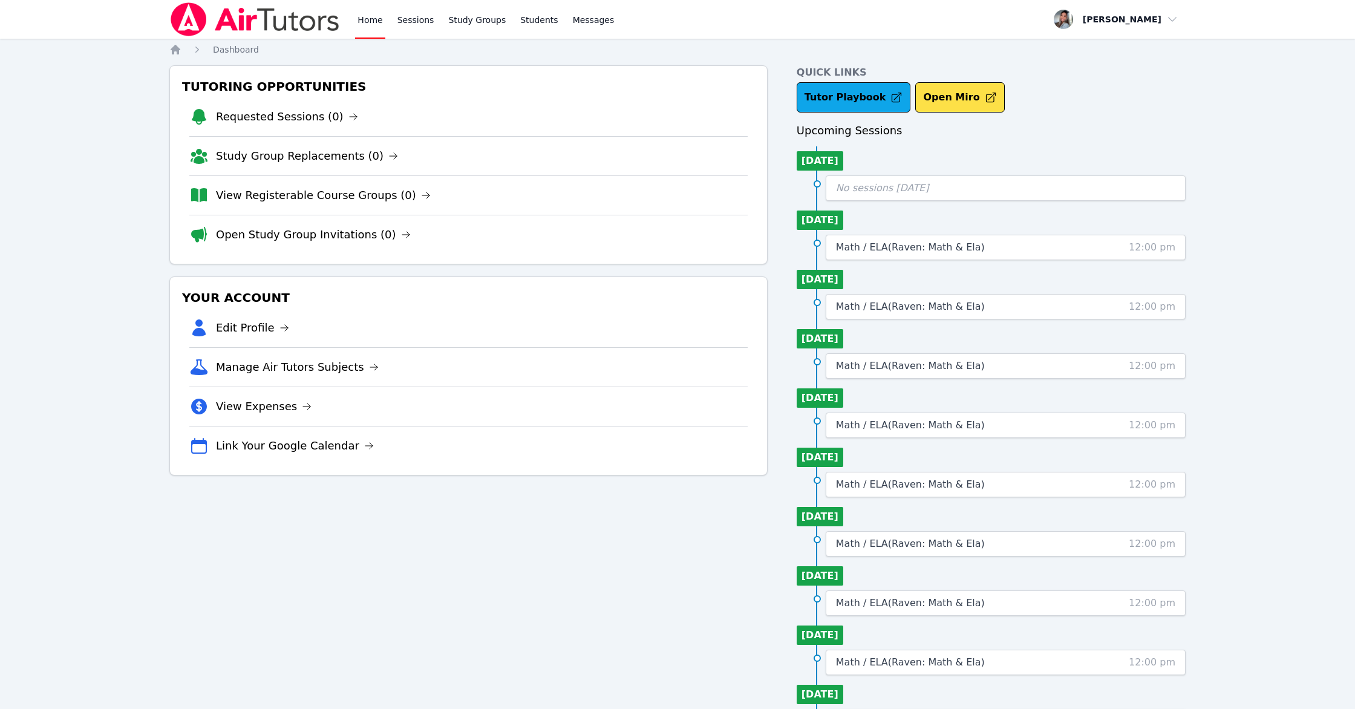
click at [920, 247] on span "Math / ELA ( Raven: Math & Ela )" at bounding box center [910, 246] width 149 height 11
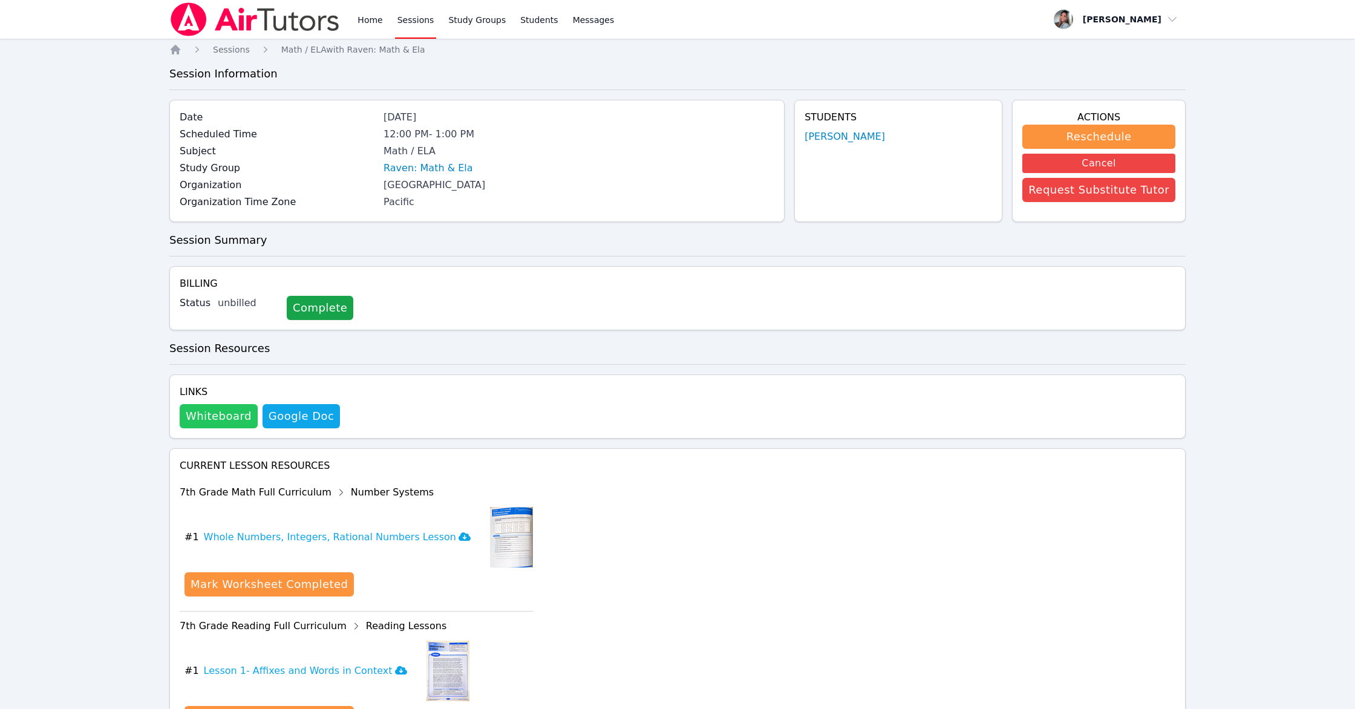
click at [218, 421] on button "Whiteboard" at bounding box center [219, 416] width 78 height 24
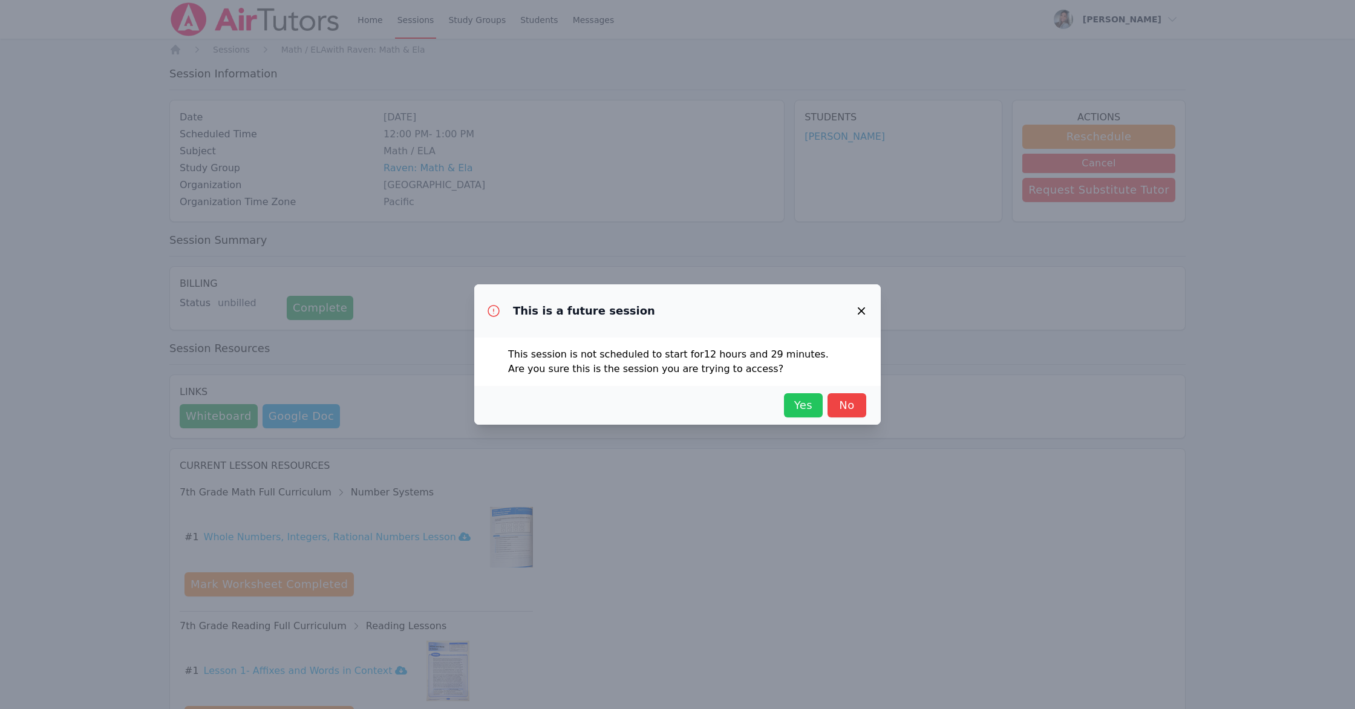
click at [794, 408] on span "Yes" at bounding box center [803, 405] width 27 height 17
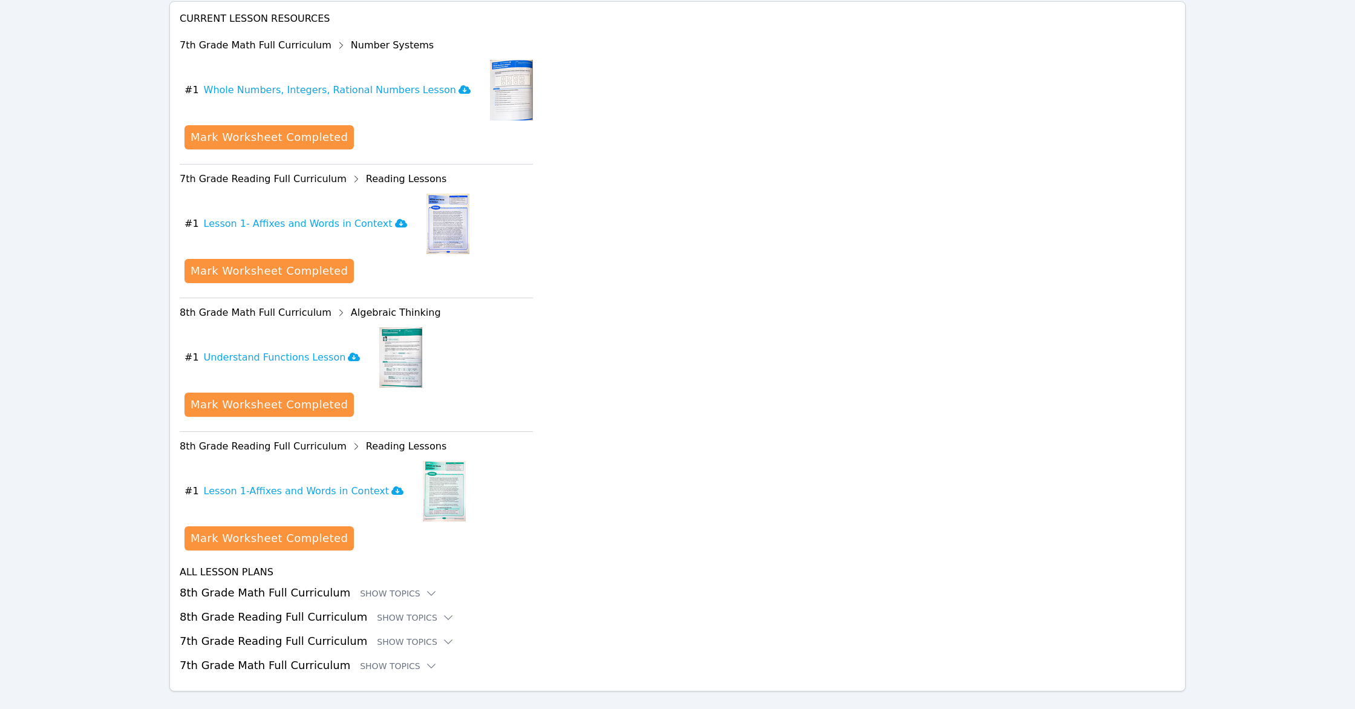
scroll to position [448, 0]
click at [389, 588] on div "Show Topics" at bounding box center [398, 593] width 77 height 12
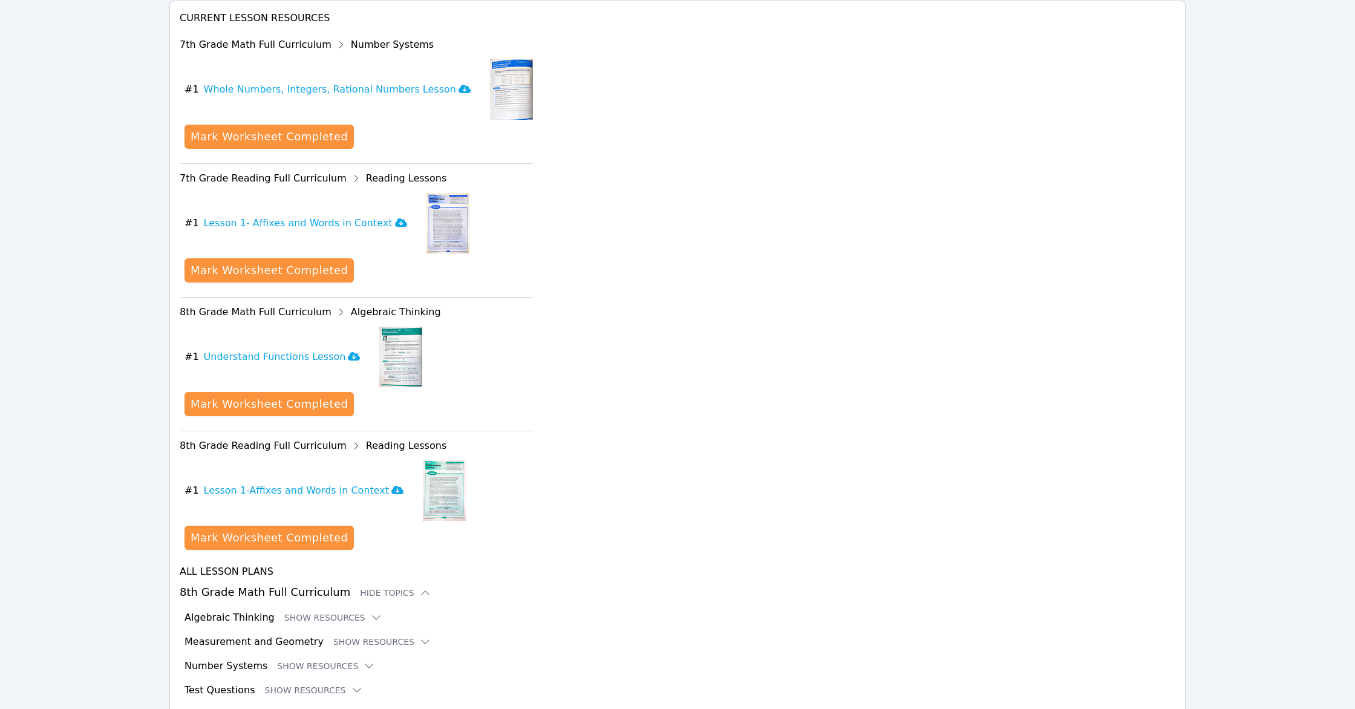
scroll to position [567, 0]
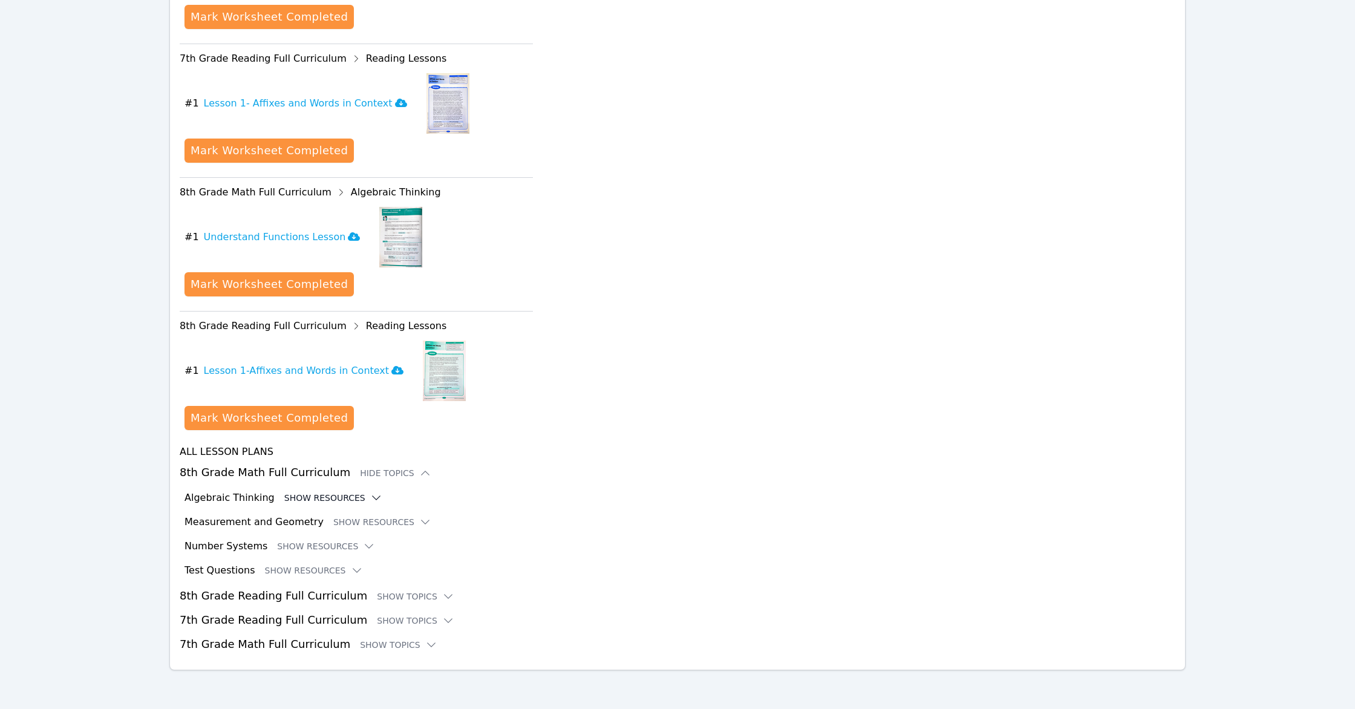
click at [332, 495] on button "Show Resources" at bounding box center [333, 498] width 98 height 12
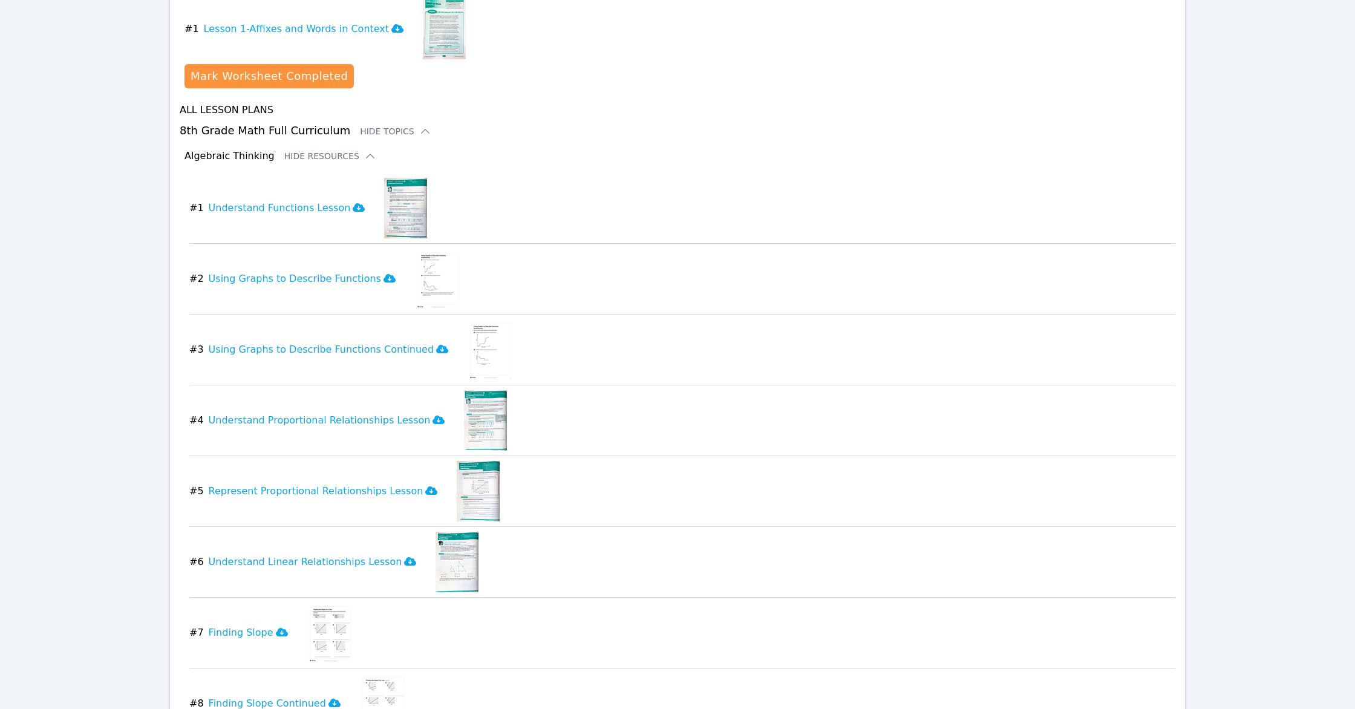
scroll to position [910, 0]
click at [124, 442] on div "Home Sessions Study Groups Students Messages Open user menu Gabriella Aguilar O…" at bounding box center [677, 652] width 1355 height 3125
click at [40, 464] on div "Home Sessions Study Groups Students Messages Open user menu Gabriella Aguilar O…" at bounding box center [677, 652] width 1355 height 3125
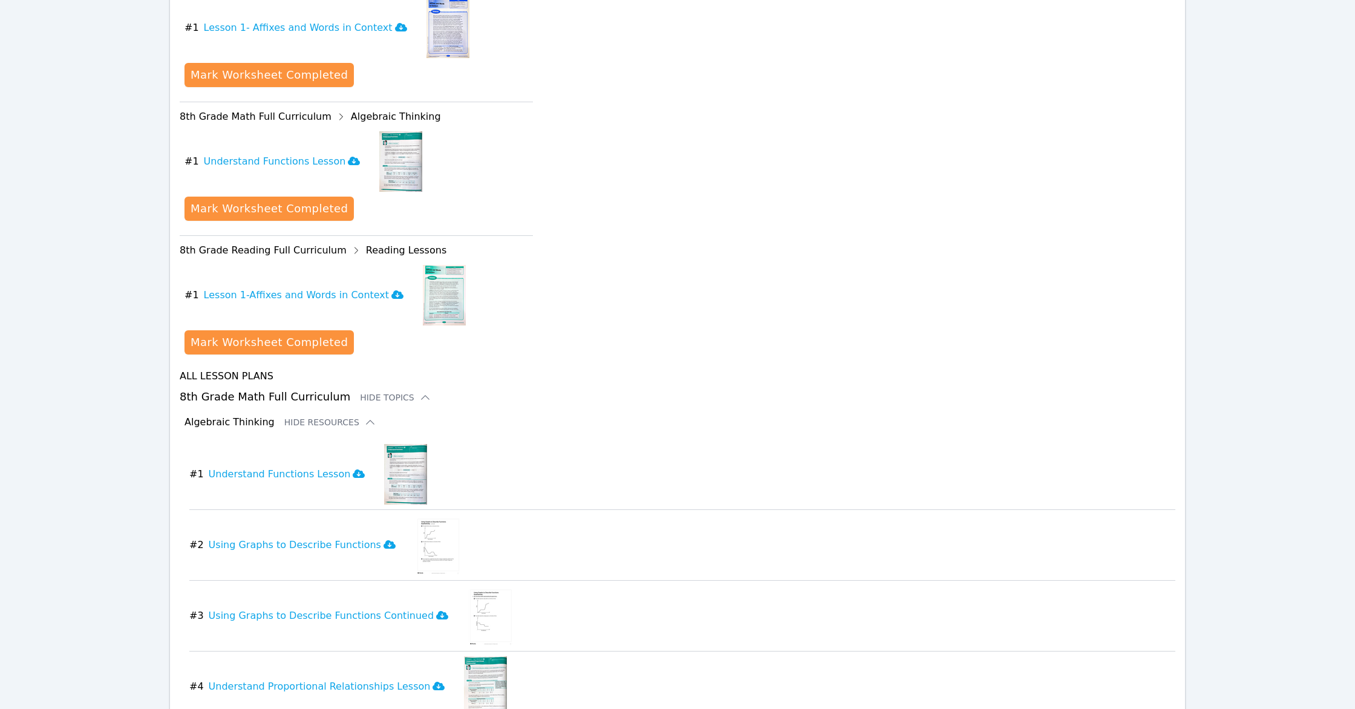
scroll to position [0, 0]
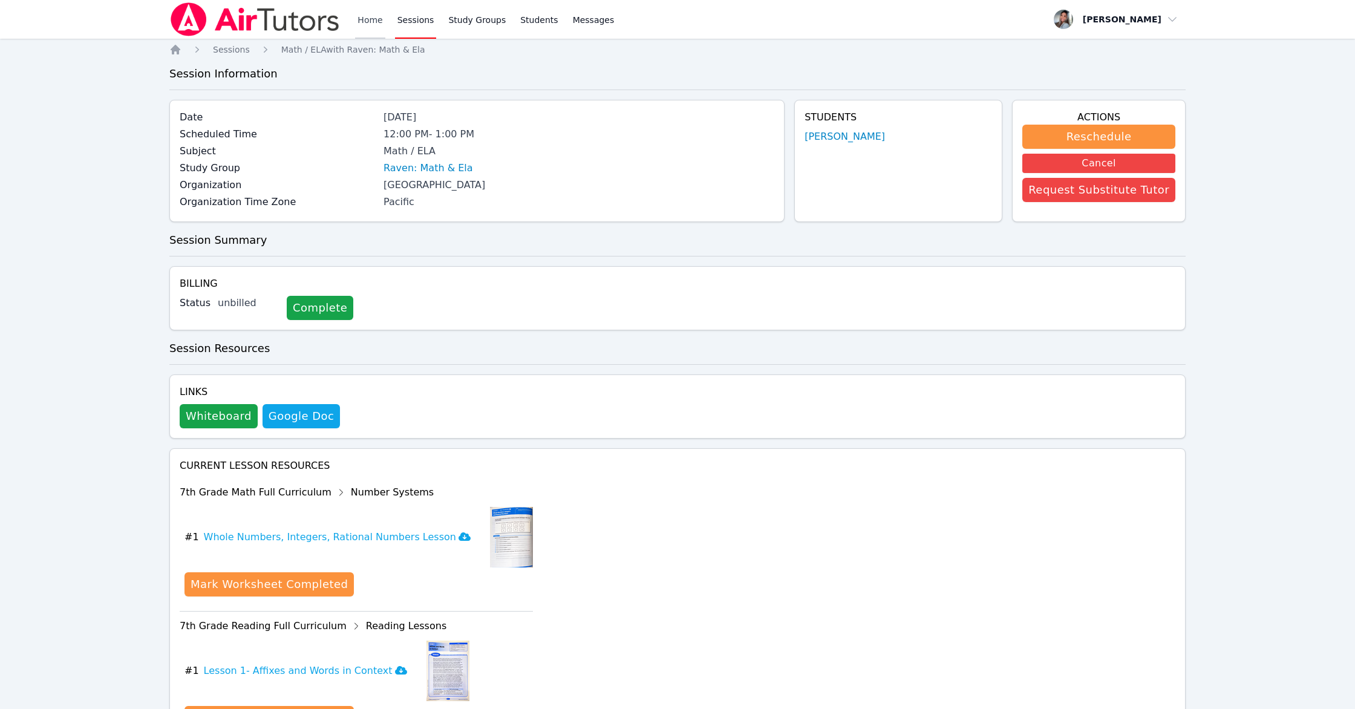
click at [374, 31] on link "Home" at bounding box center [370, 19] width 30 height 39
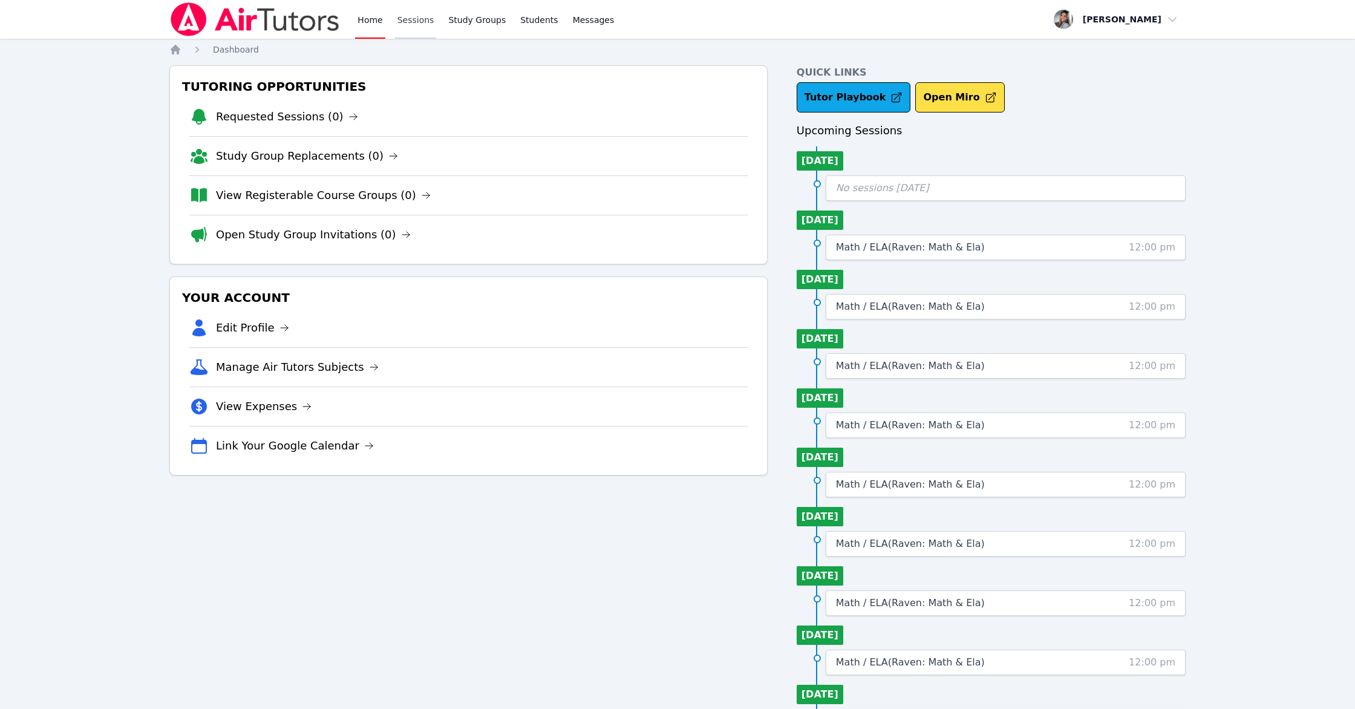
click at [409, 19] on link "Sessions" at bounding box center [416, 19] width 42 height 39
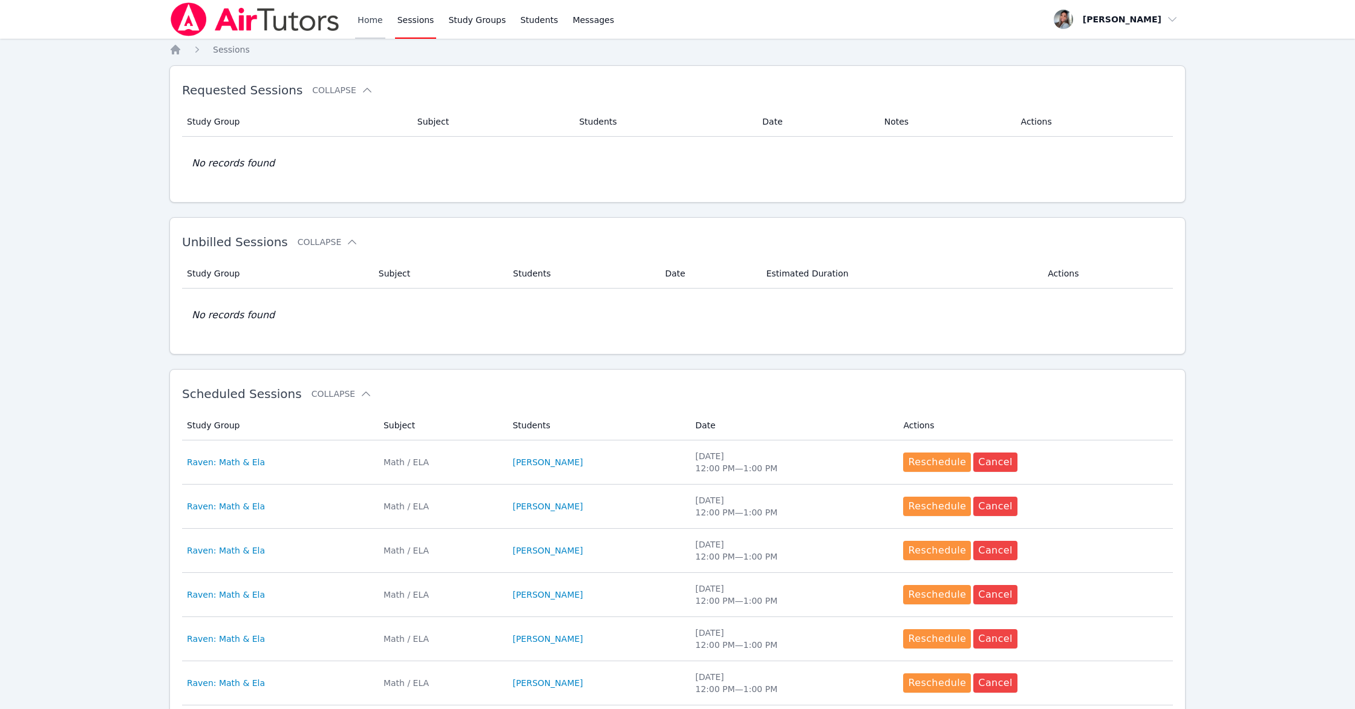
click at [363, 24] on link "Home" at bounding box center [370, 19] width 30 height 39
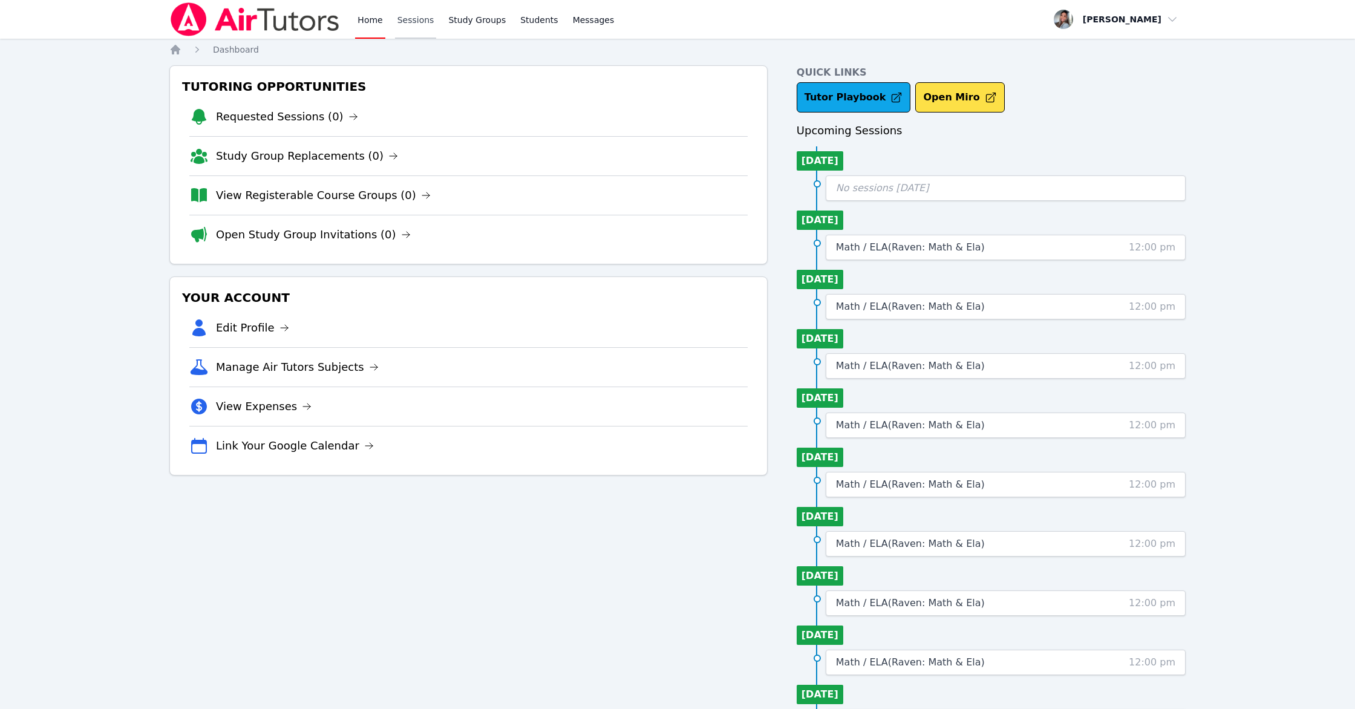
click at [408, 9] on link "Sessions" at bounding box center [416, 19] width 42 height 39
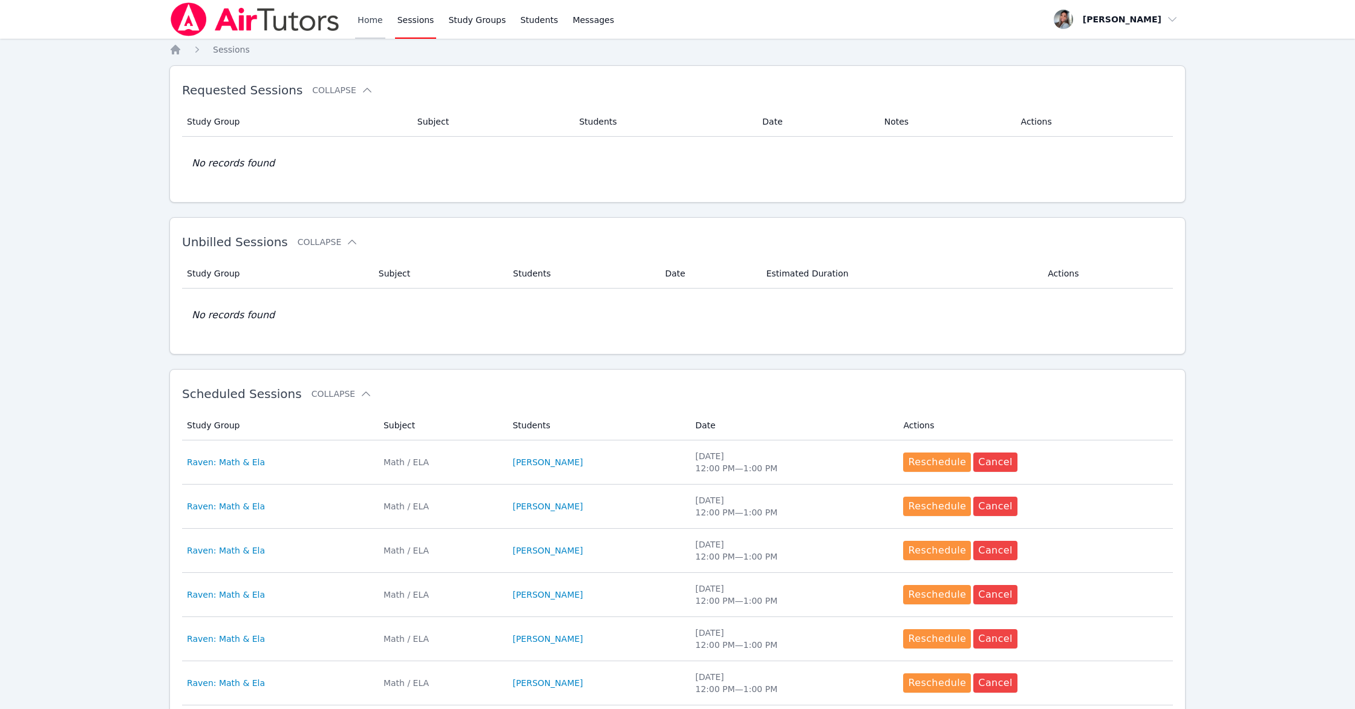
click at [368, 18] on link "Home" at bounding box center [370, 19] width 30 height 39
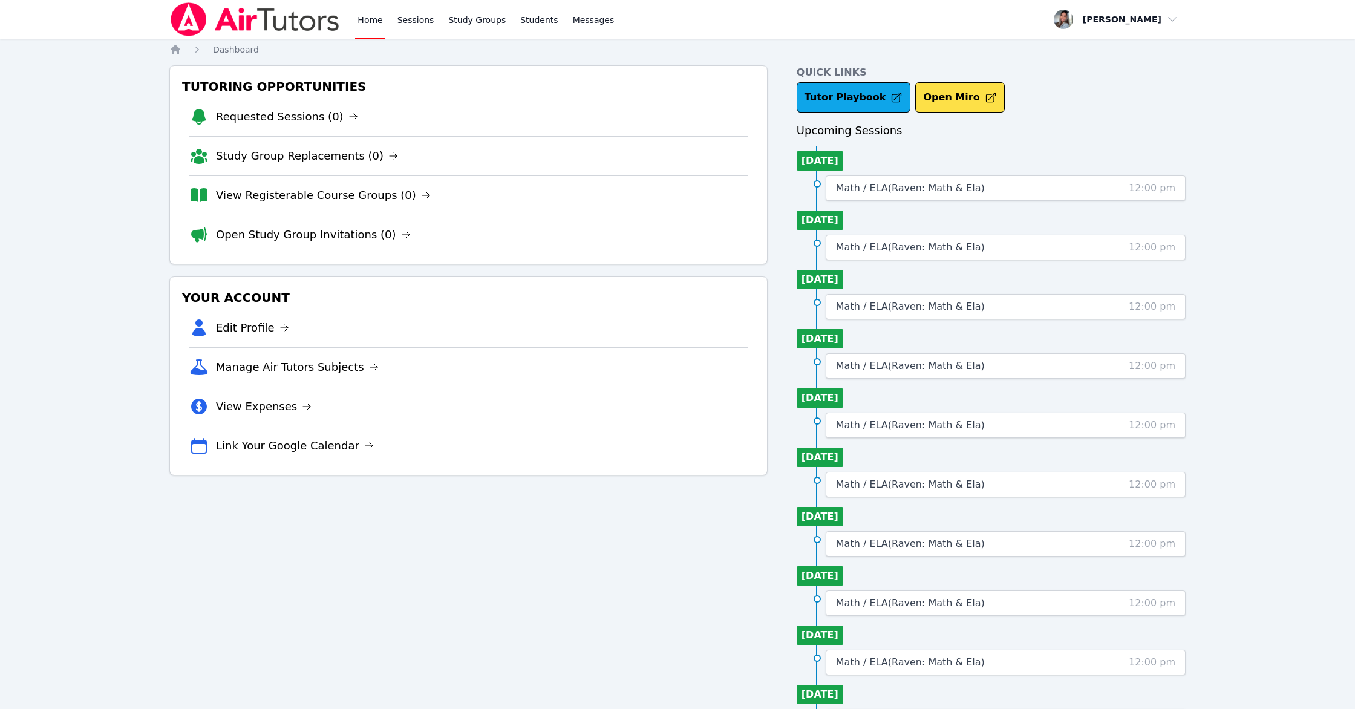
click at [474, 100] on li "Requested Sessions (0)" at bounding box center [468, 116] width 558 height 39
click at [317, 203] on link "View Registerable Course Groups (0)" at bounding box center [323, 195] width 215 height 17
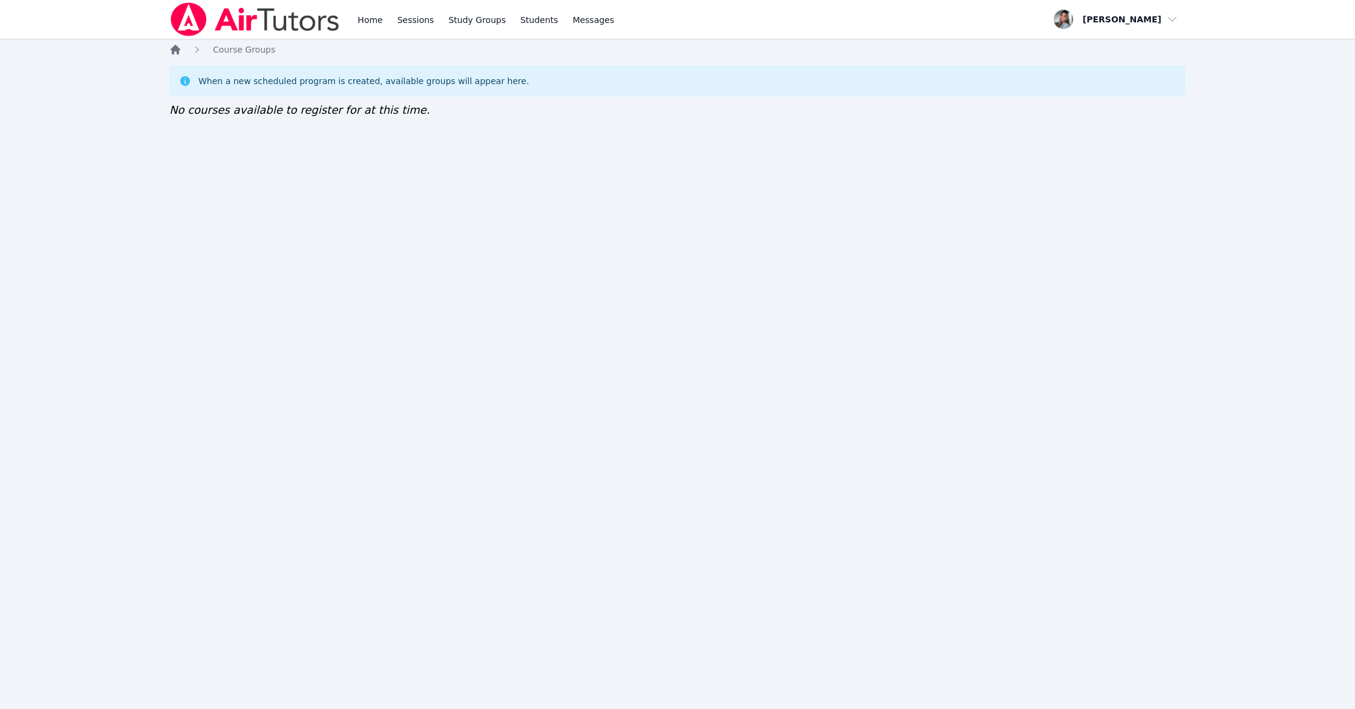
click at [174, 54] on icon "Breadcrumb" at bounding box center [175, 50] width 12 height 12
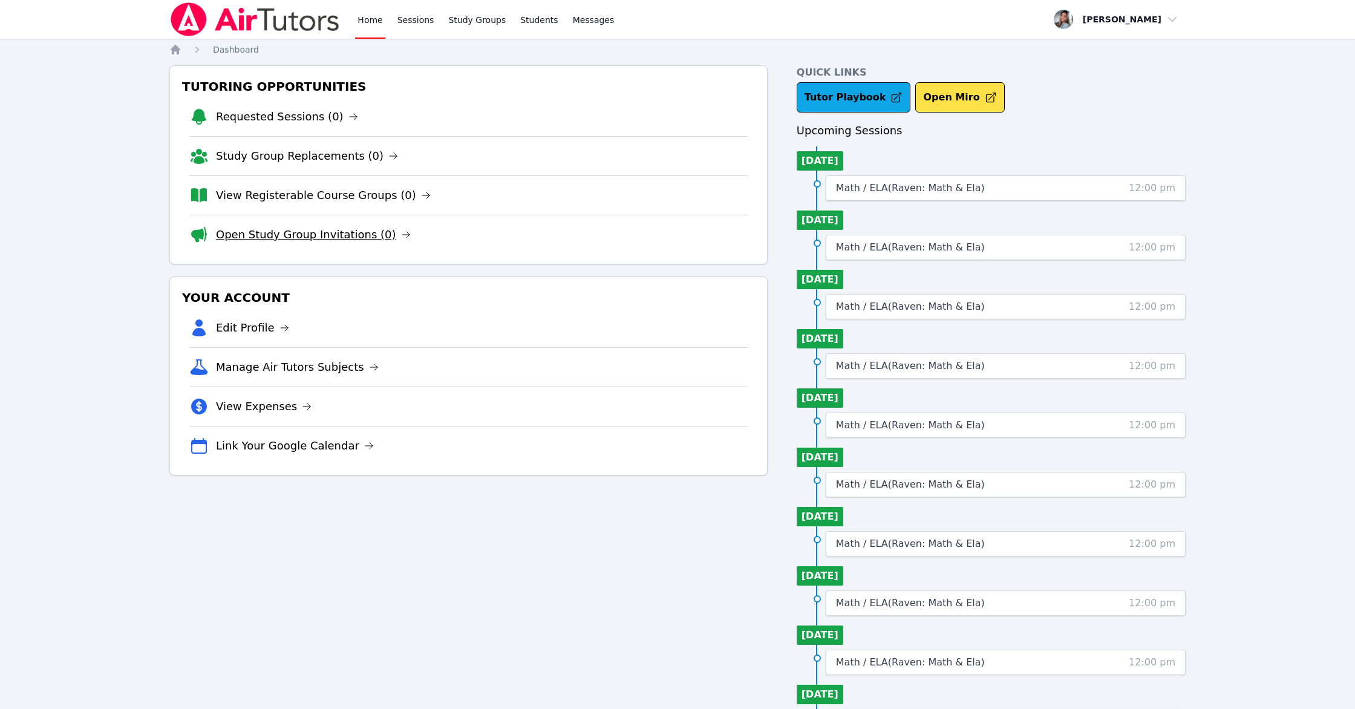
click at [321, 232] on link "Open Study Group Invitations (0)" at bounding box center [313, 234] width 195 height 17
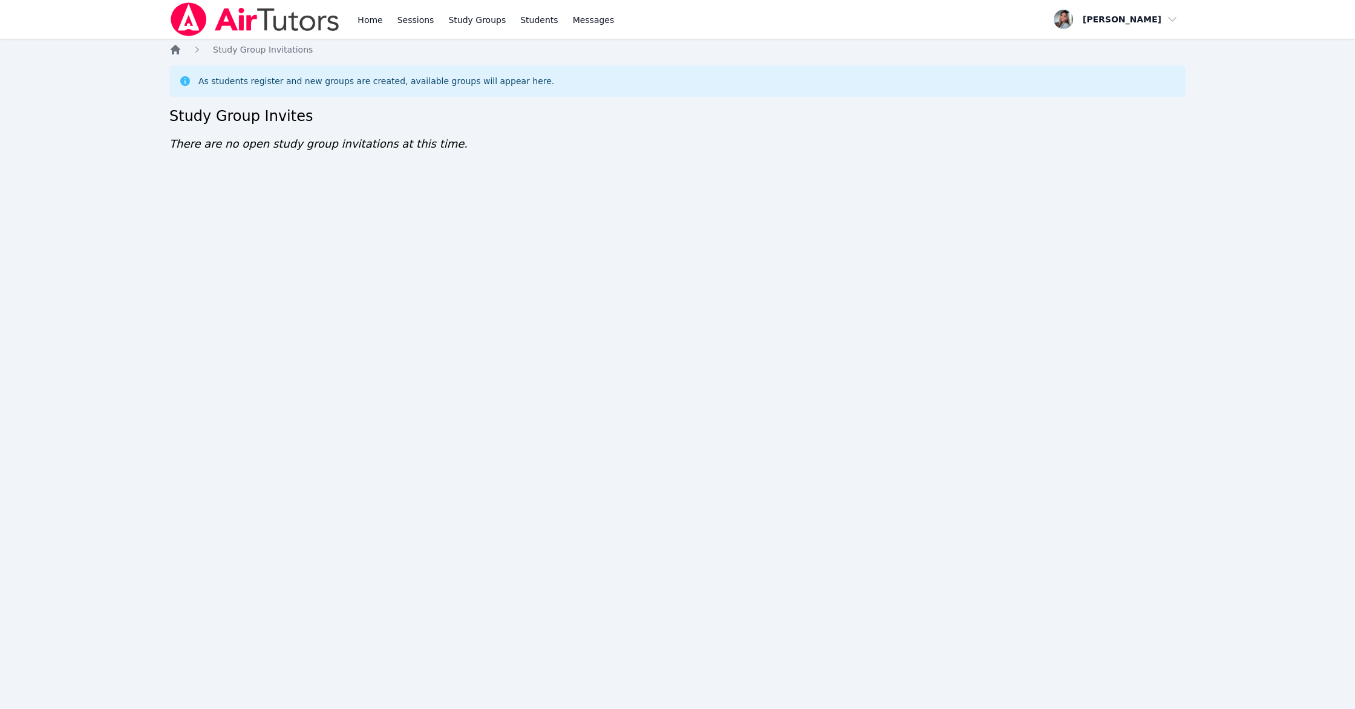
click at [179, 51] on icon "Breadcrumb" at bounding box center [175, 50] width 12 height 12
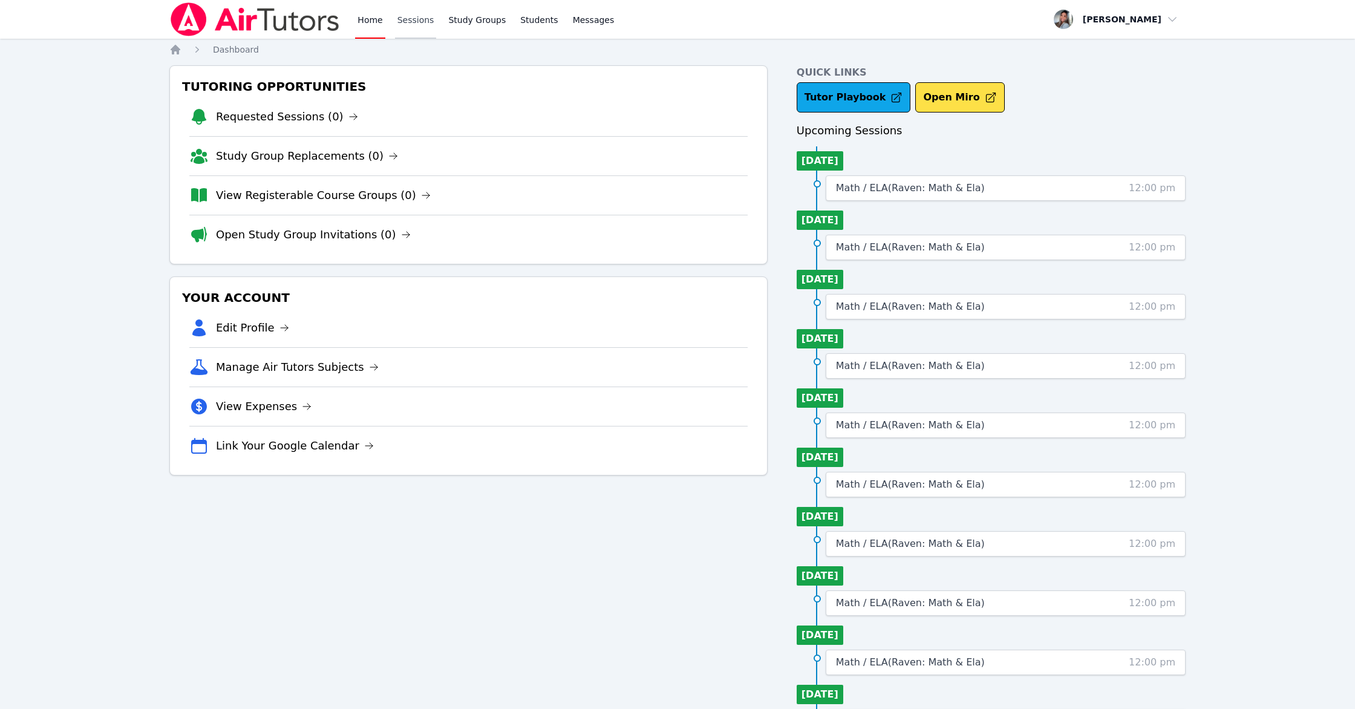
click at [419, 23] on link "Sessions" at bounding box center [416, 19] width 42 height 39
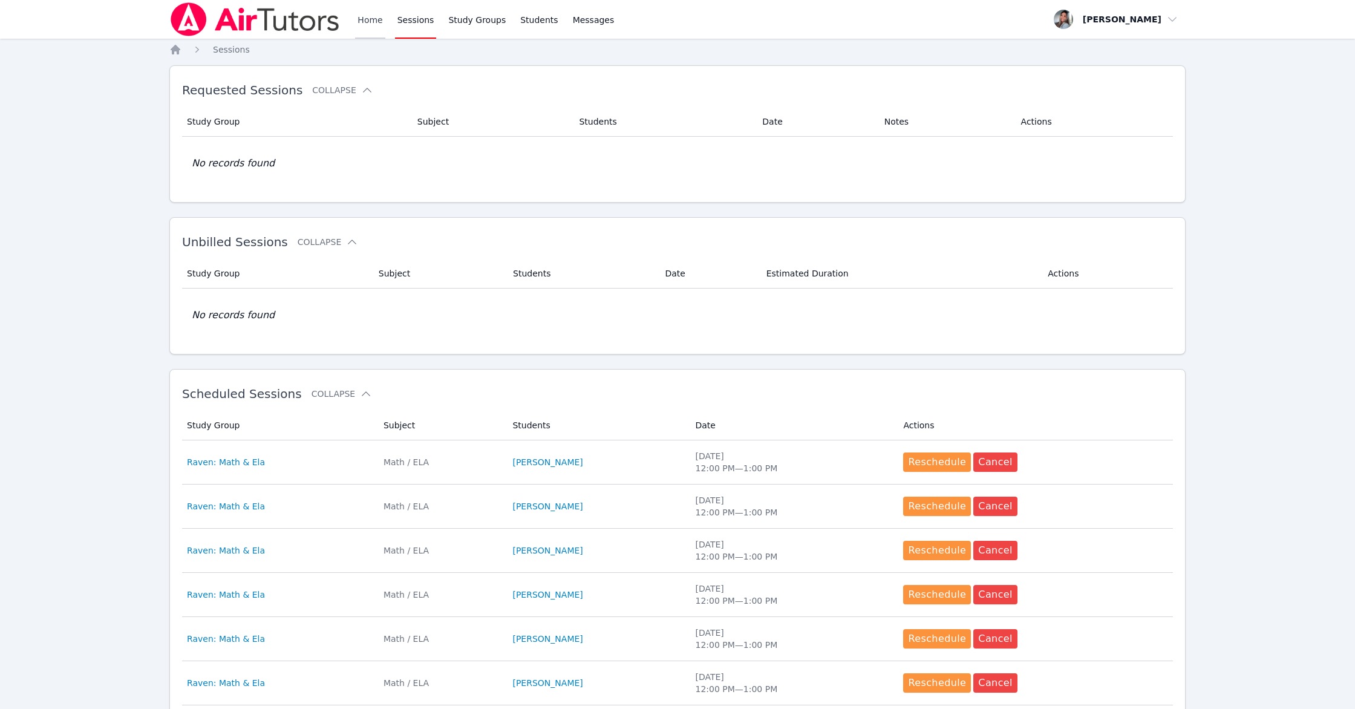
click at [376, 16] on link "Home" at bounding box center [370, 19] width 30 height 39
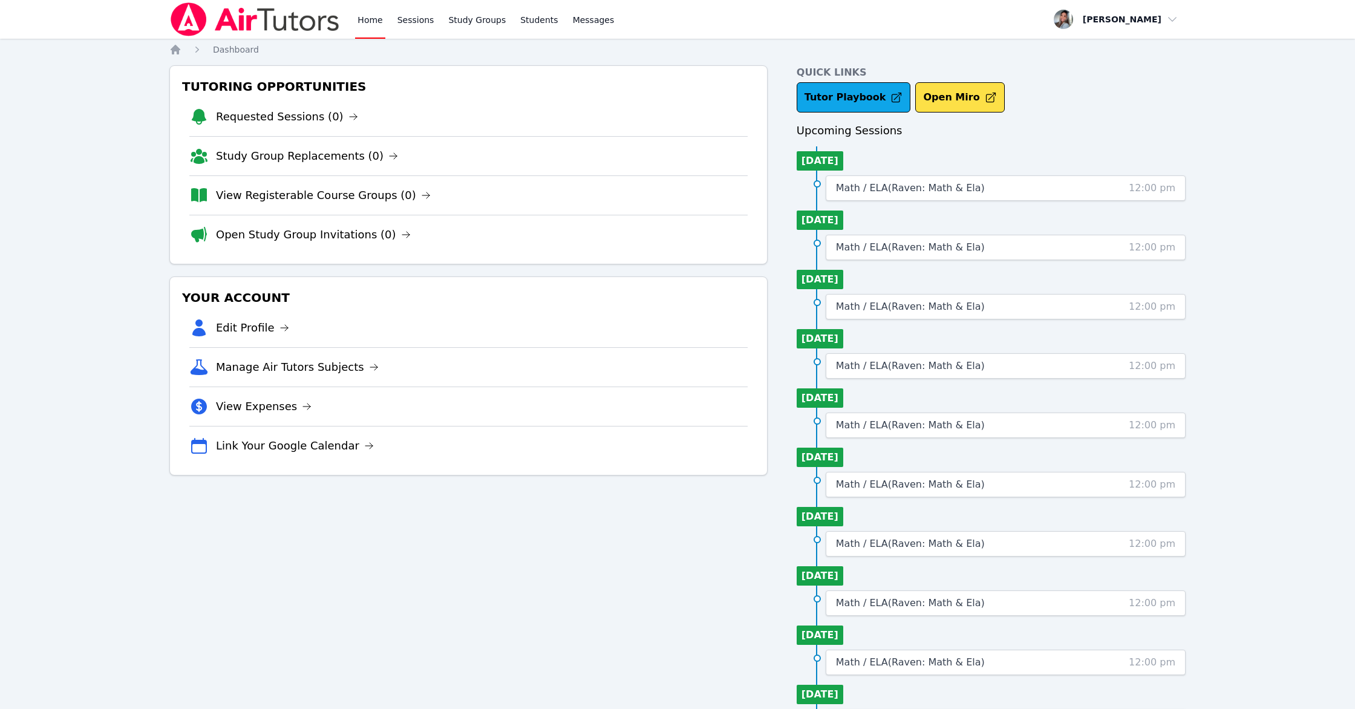
click at [62, 144] on div "Home Sessions Study Groups Students Messages Open user menu Gabriella Aguilar O…" at bounding box center [677, 381] width 1355 height 763
